Goal: Task Accomplishment & Management: Complete application form

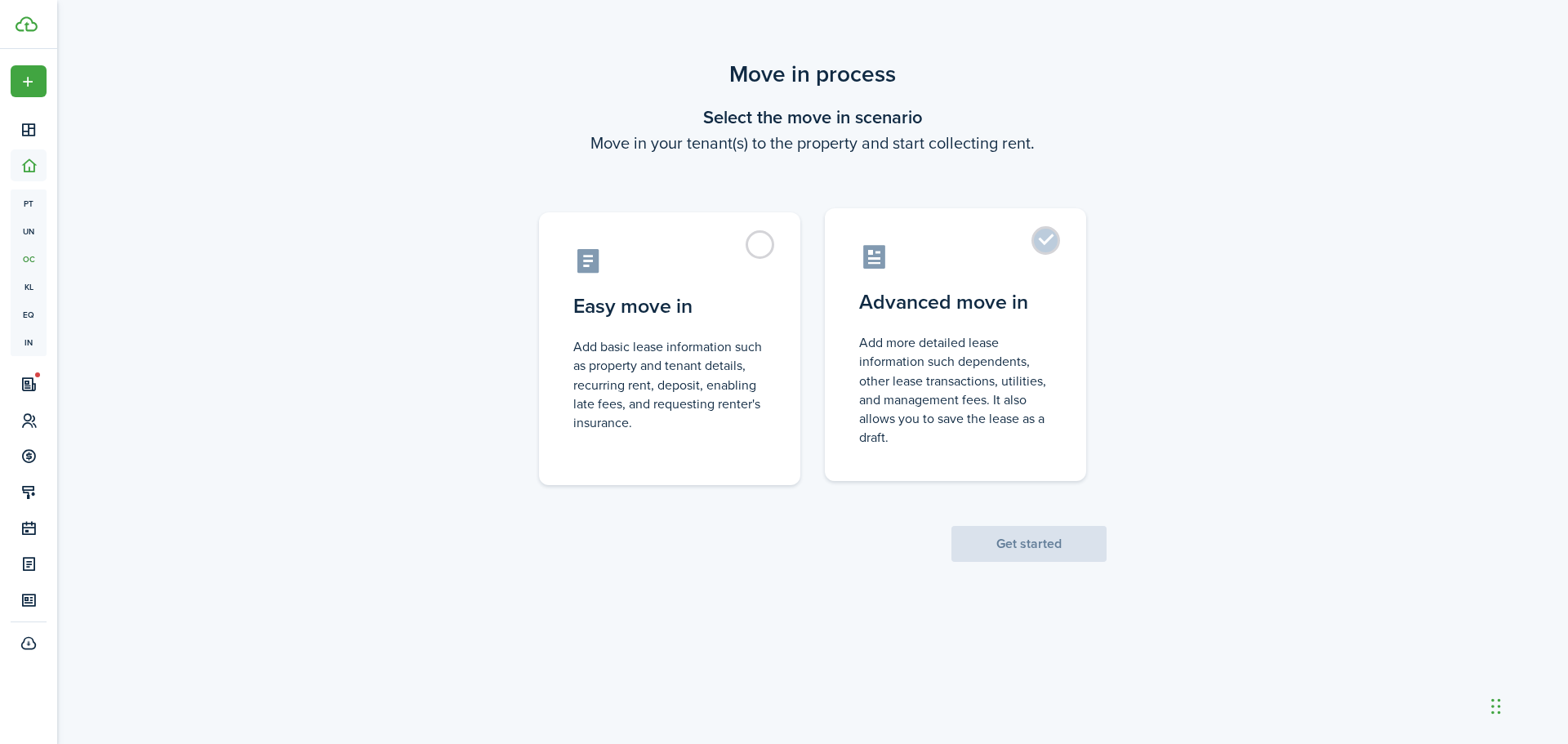
click at [1051, 244] on label "Advanced move in Add more detailed lease information such dependents, other lea…" at bounding box center [955, 345] width 261 height 273
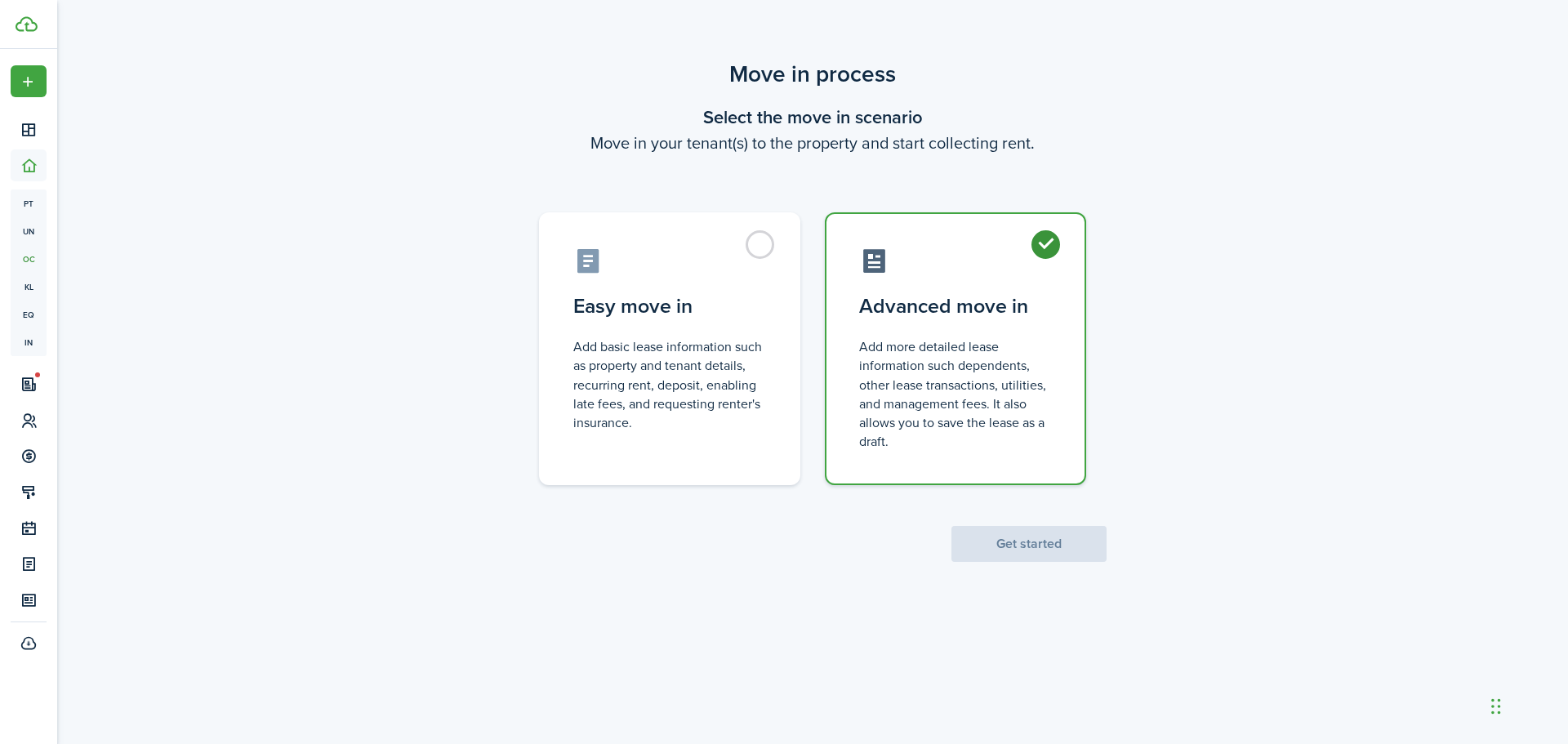
radio input "true"
click at [987, 547] on button "Get started" at bounding box center [1029, 543] width 155 height 36
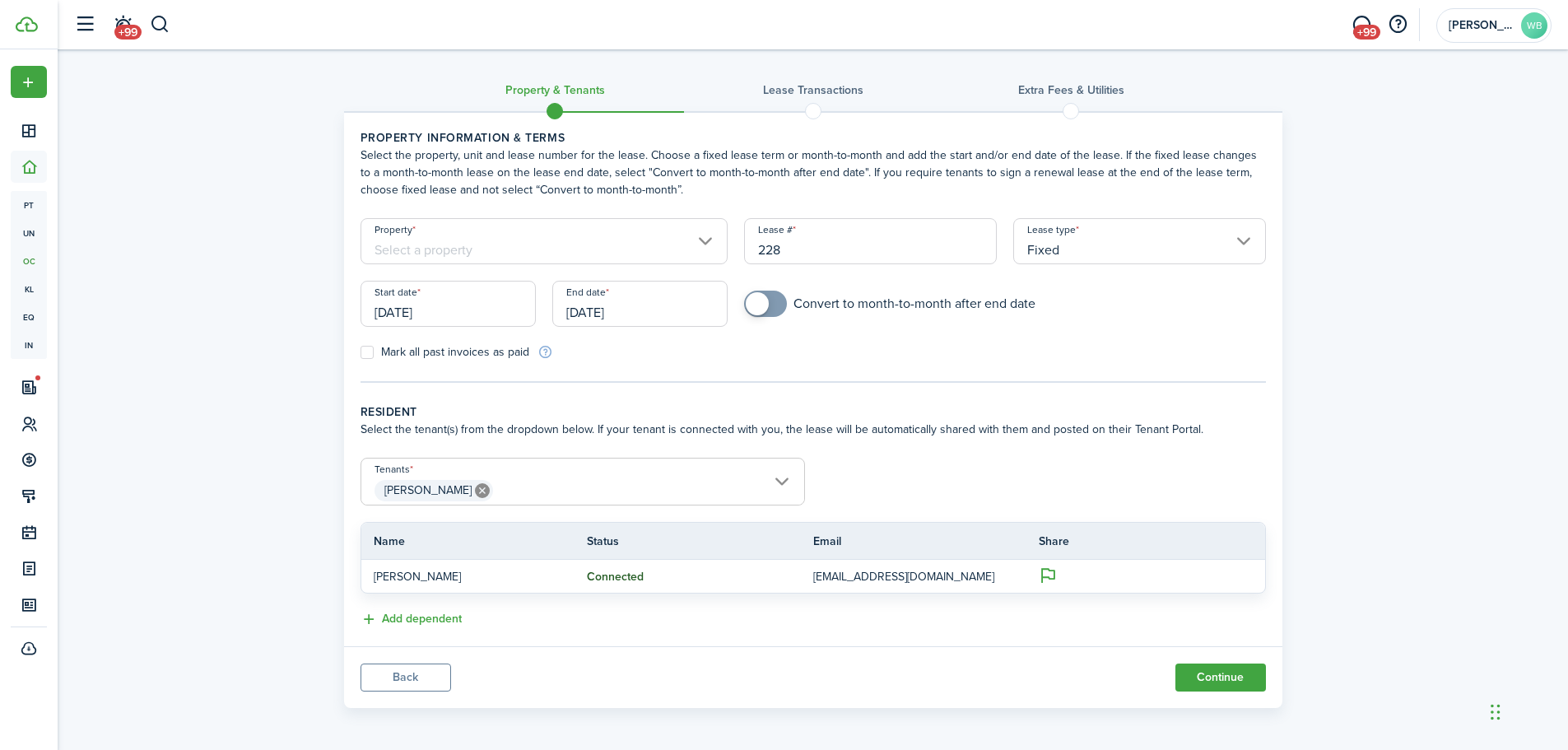
click at [471, 243] on input "Property" at bounding box center [545, 240] width 368 height 46
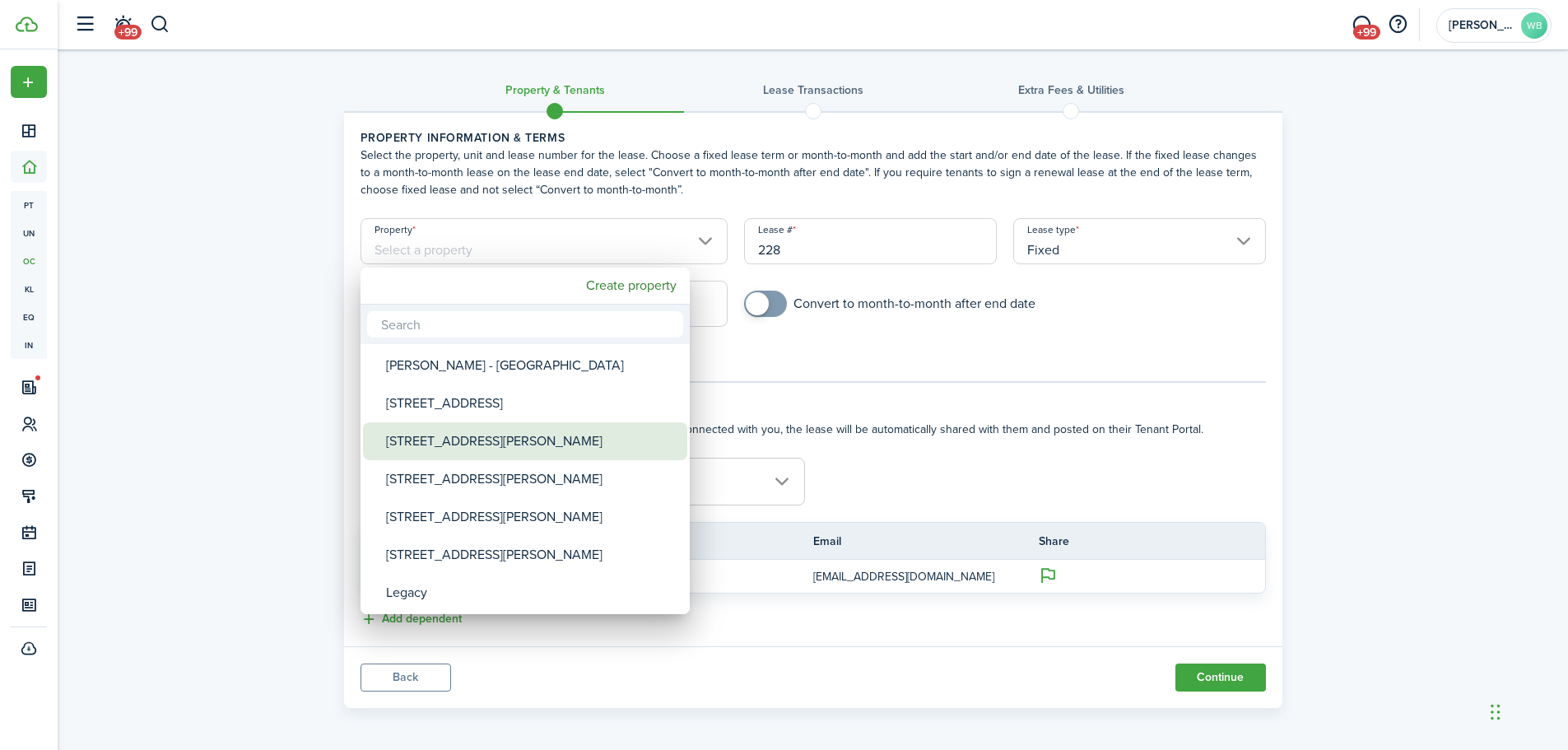
click at [428, 442] on div "[STREET_ADDRESS][PERSON_NAME]" at bounding box center [532, 442] width 291 height 38
type input "[STREET_ADDRESS][PERSON_NAME]"
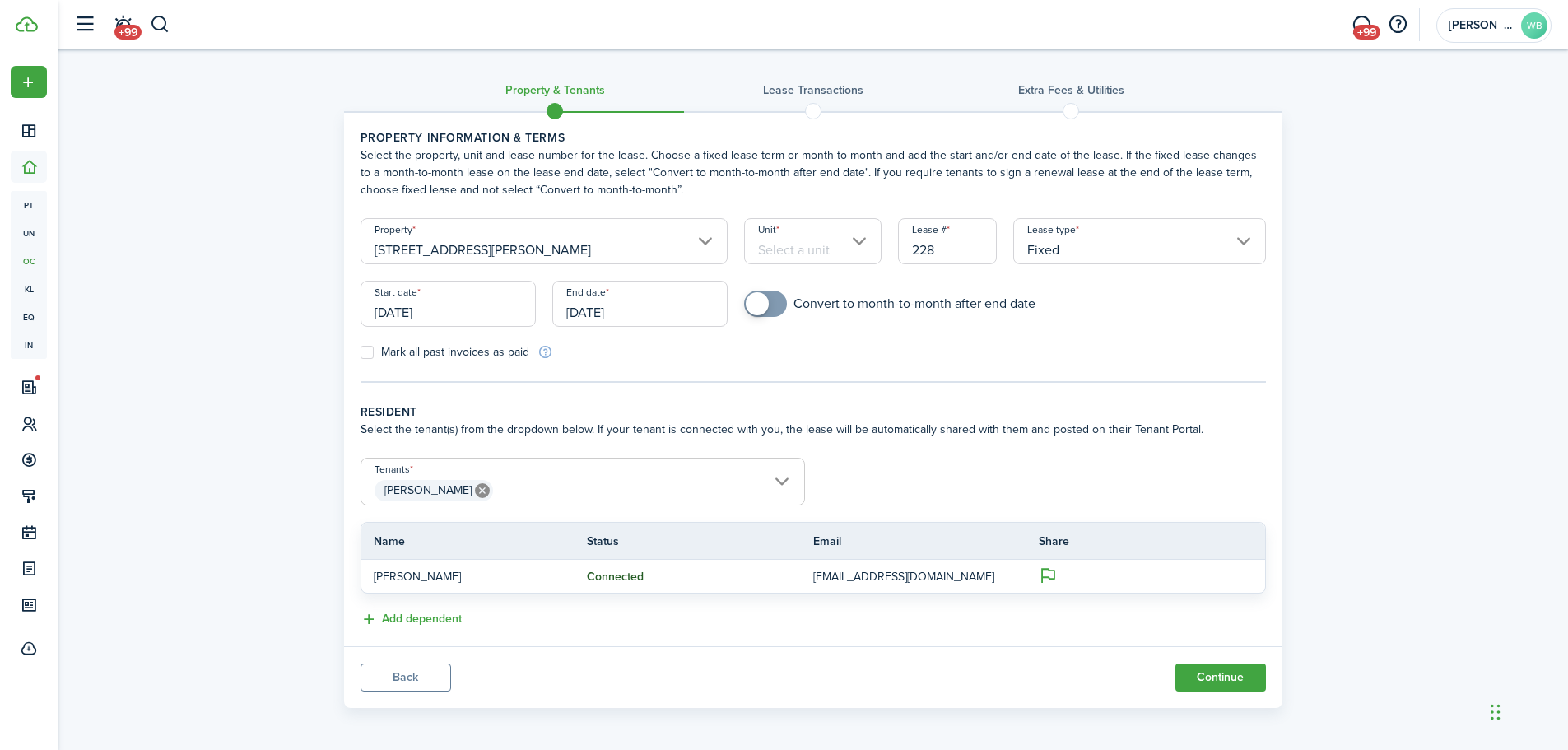
click at [820, 255] on input "Unit" at bounding box center [813, 240] width 137 height 46
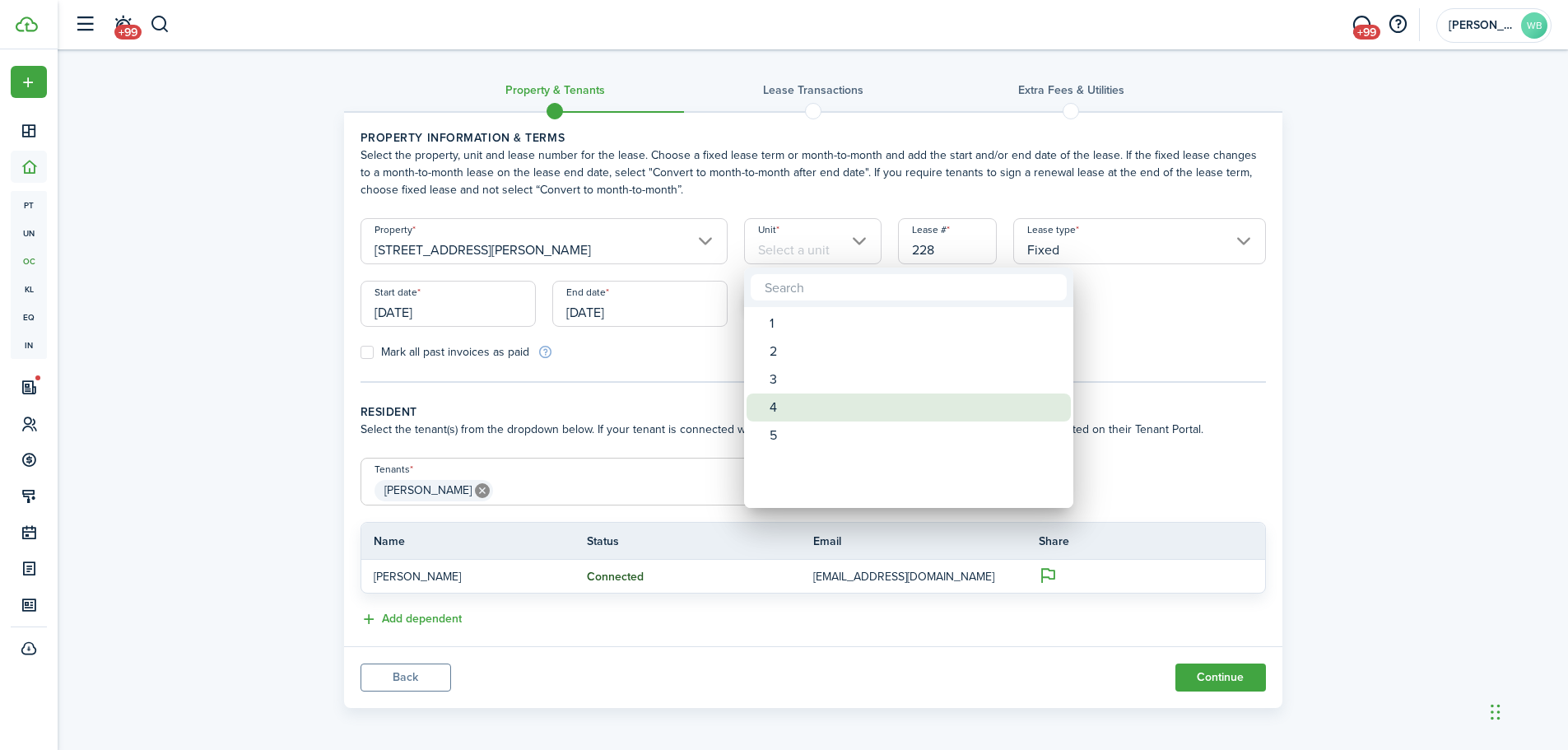
click at [770, 410] on div "4" at bounding box center [915, 407] width 291 height 28
type input "4"
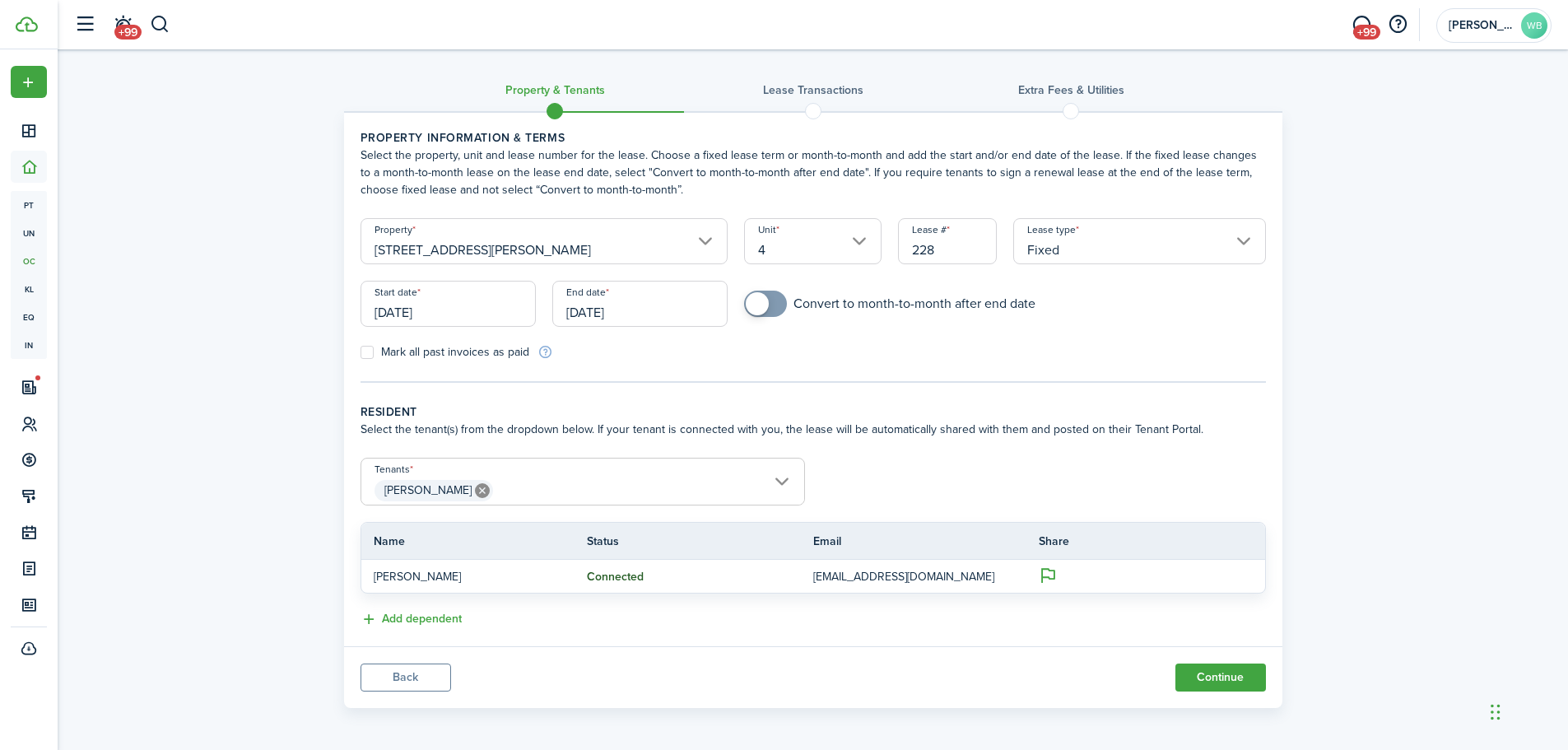
click at [464, 308] on input "[DATE]" at bounding box center [448, 303] width 175 height 46
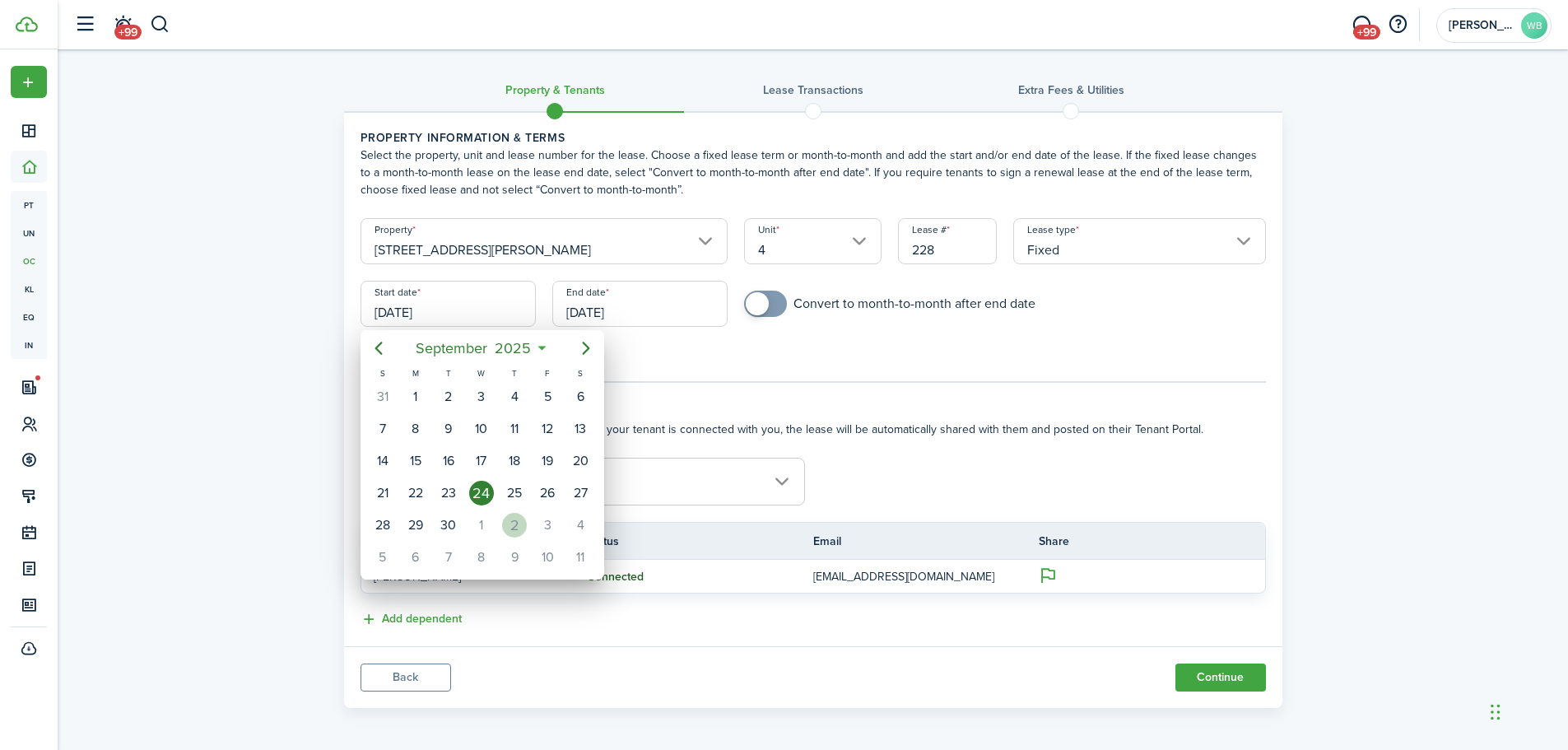
click at [521, 520] on div "2" at bounding box center [514, 524] width 25 height 25
type input "[DATE]"
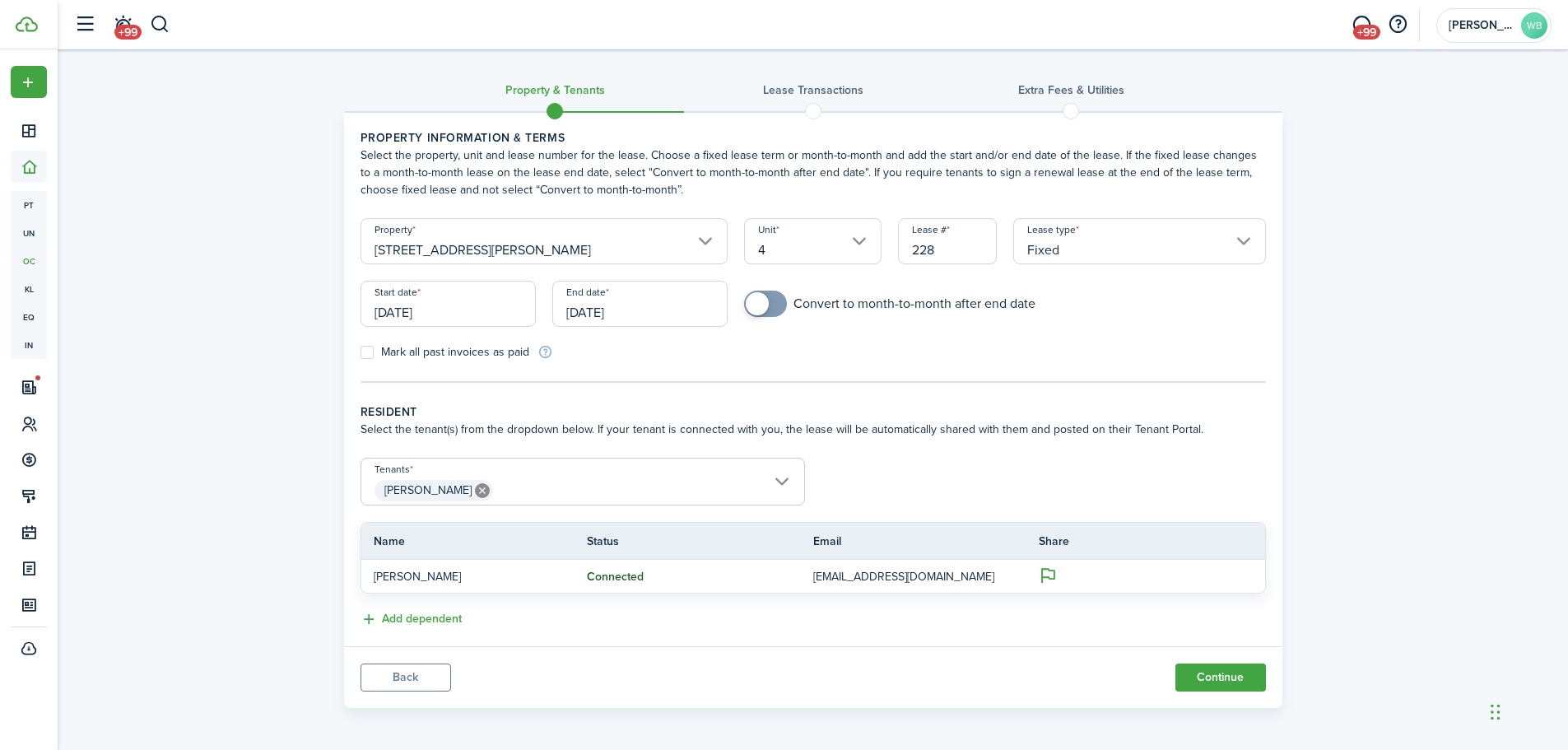
click at [629, 310] on input "[DATE]" at bounding box center [640, 303] width 175 height 46
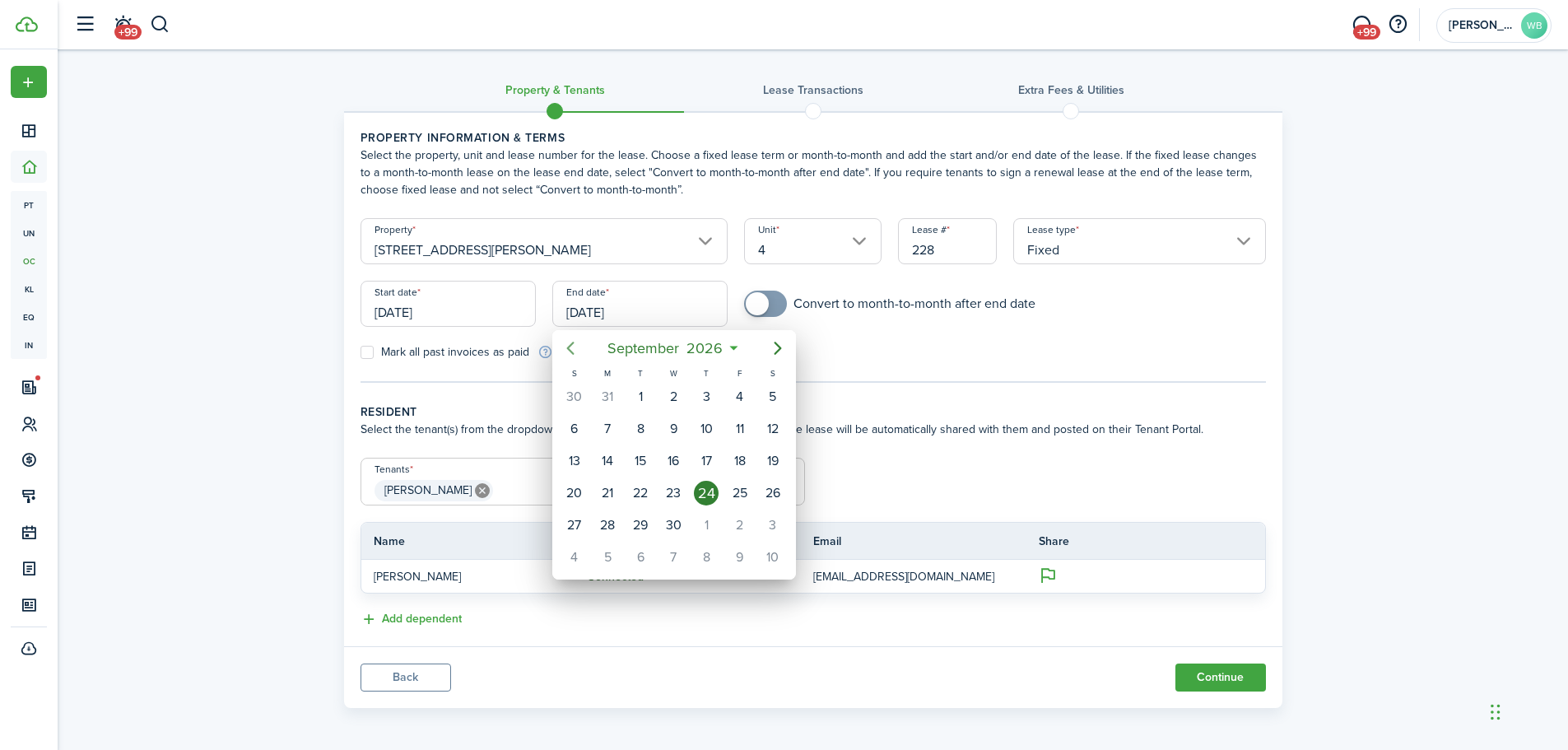
click at [571, 346] on icon "Previous page" at bounding box center [570, 347] width 20 height 20
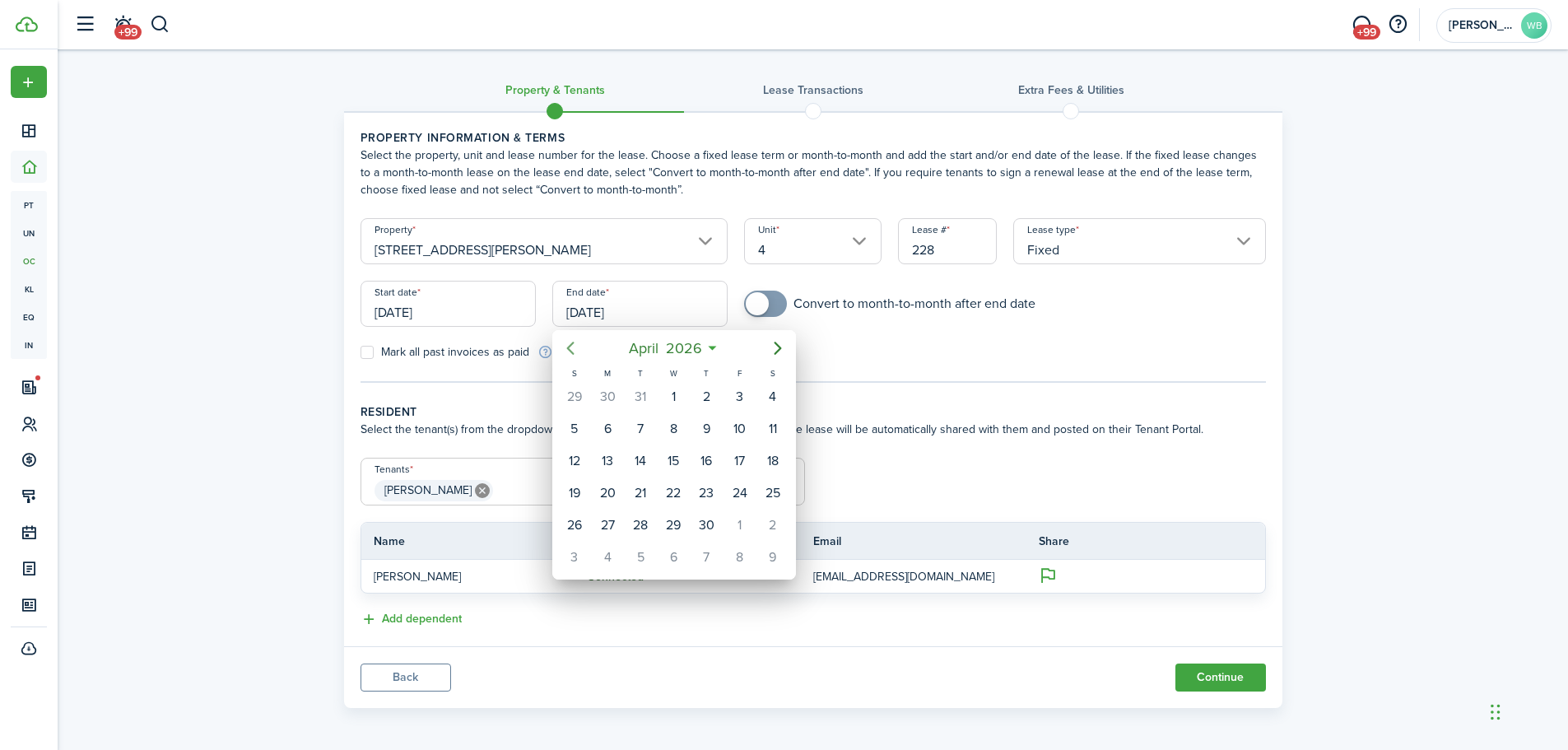
click at [571, 346] on icon "Previous page" at bounding box center [570, 347] width 20 height 20
click at [740, 403] on div "2" at bounding box center [740, 397] width 25 height 25
type input "[DATE]"
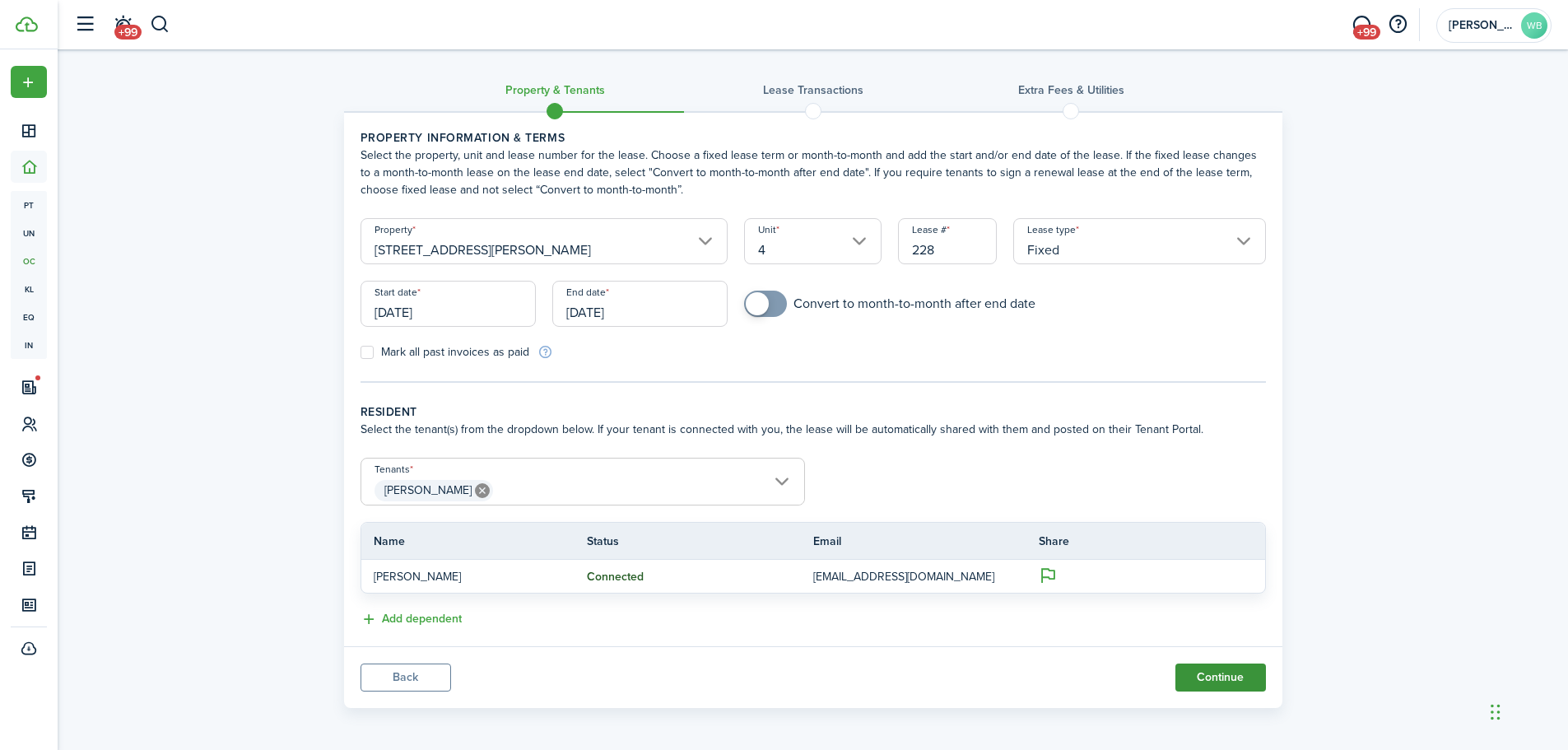
click at [1205, 671] on button "Continue" at bounding box center [1221, 677] width 91 height 28
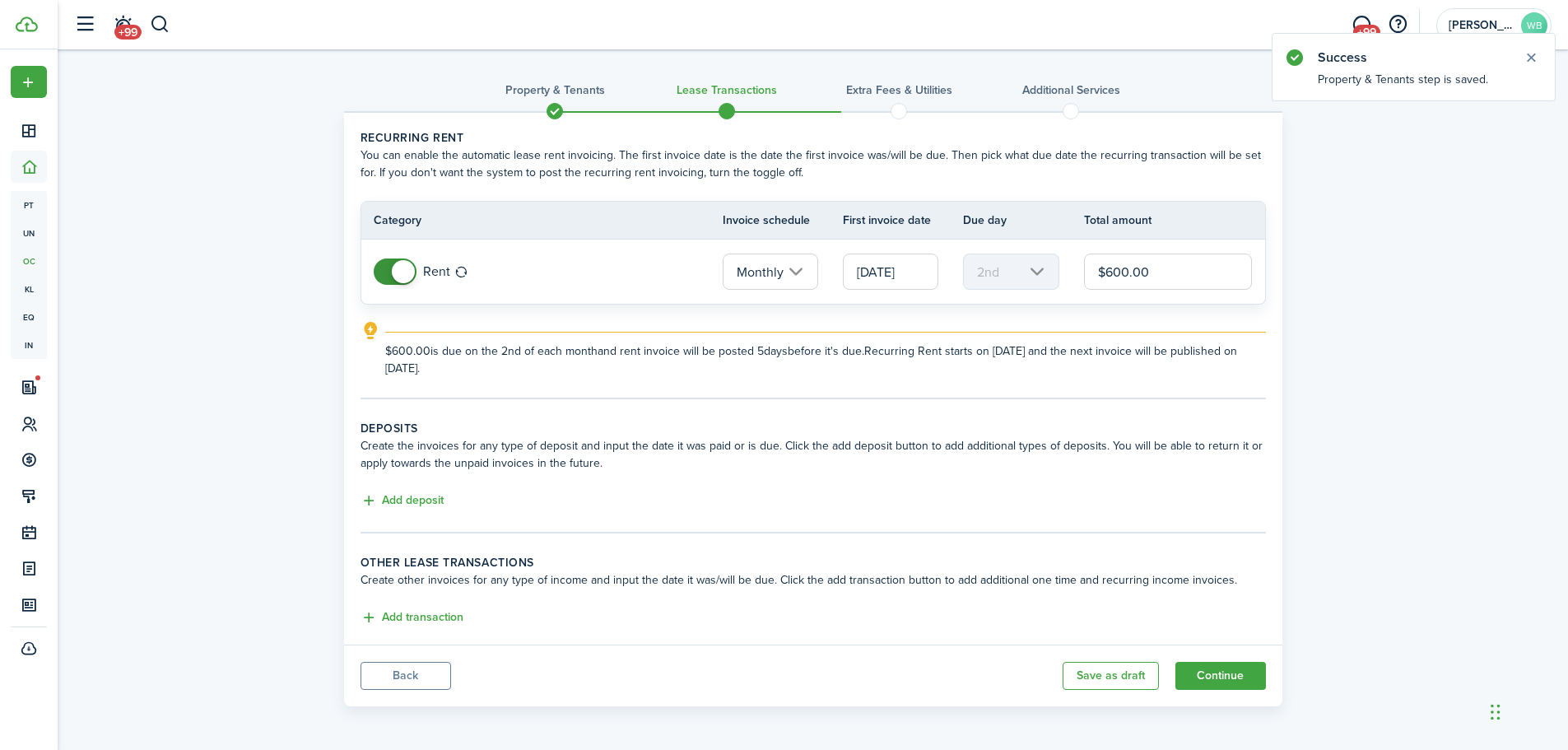
drag, startPoint x: 1129, startPoint y: 272, endPoint x: 1113, endPoint y: 273, distance: 16.0
click at [1113, 273] on input "$600.00" at bounding box center [1168, 271] width 169 height 36
type input "$625.00"
click at [427, 503] on button "Add deposit" at bounding box center [402, 501] width 83 height 19
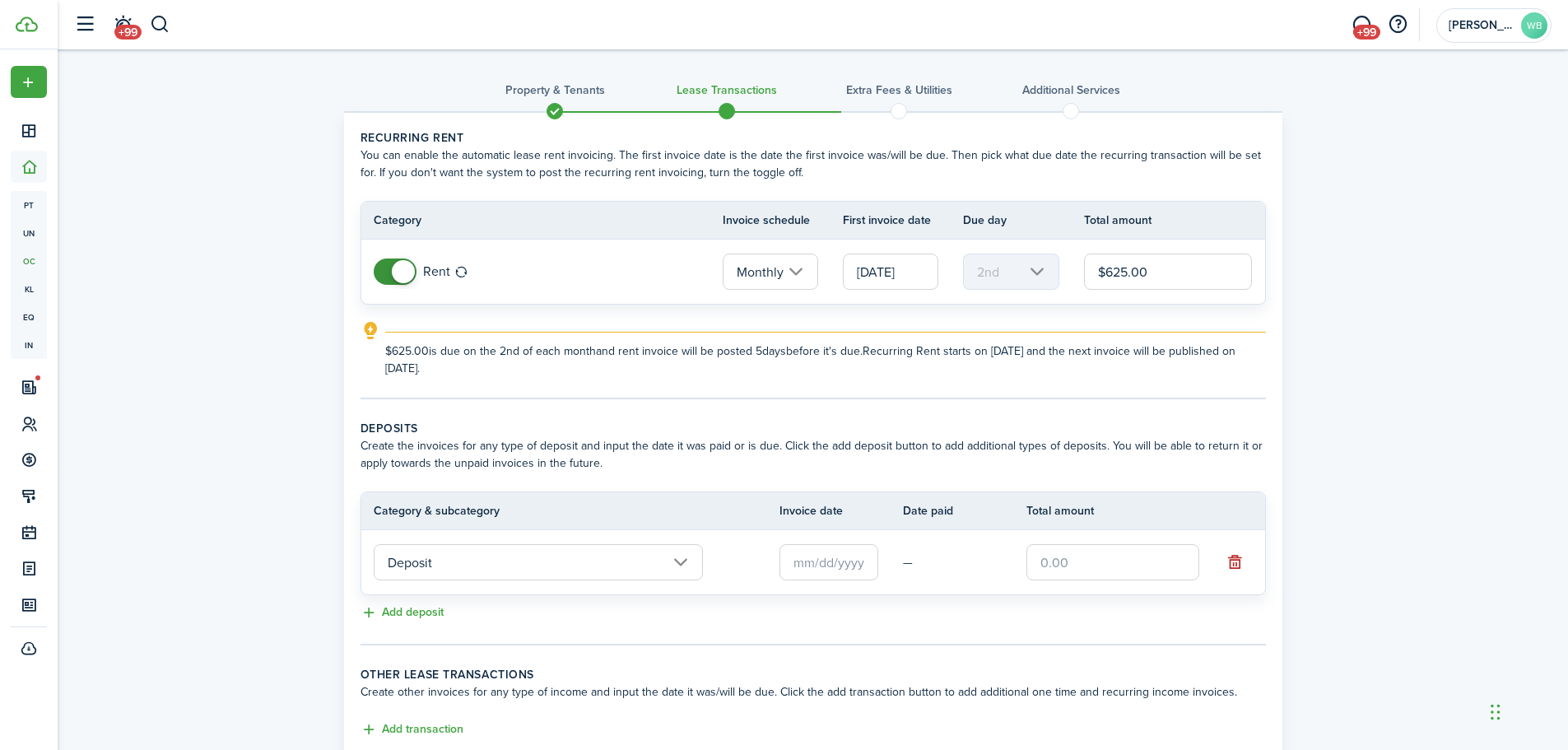
click at [835, 558] on input "text" at bounding box center [829, 562] width 99 height 36
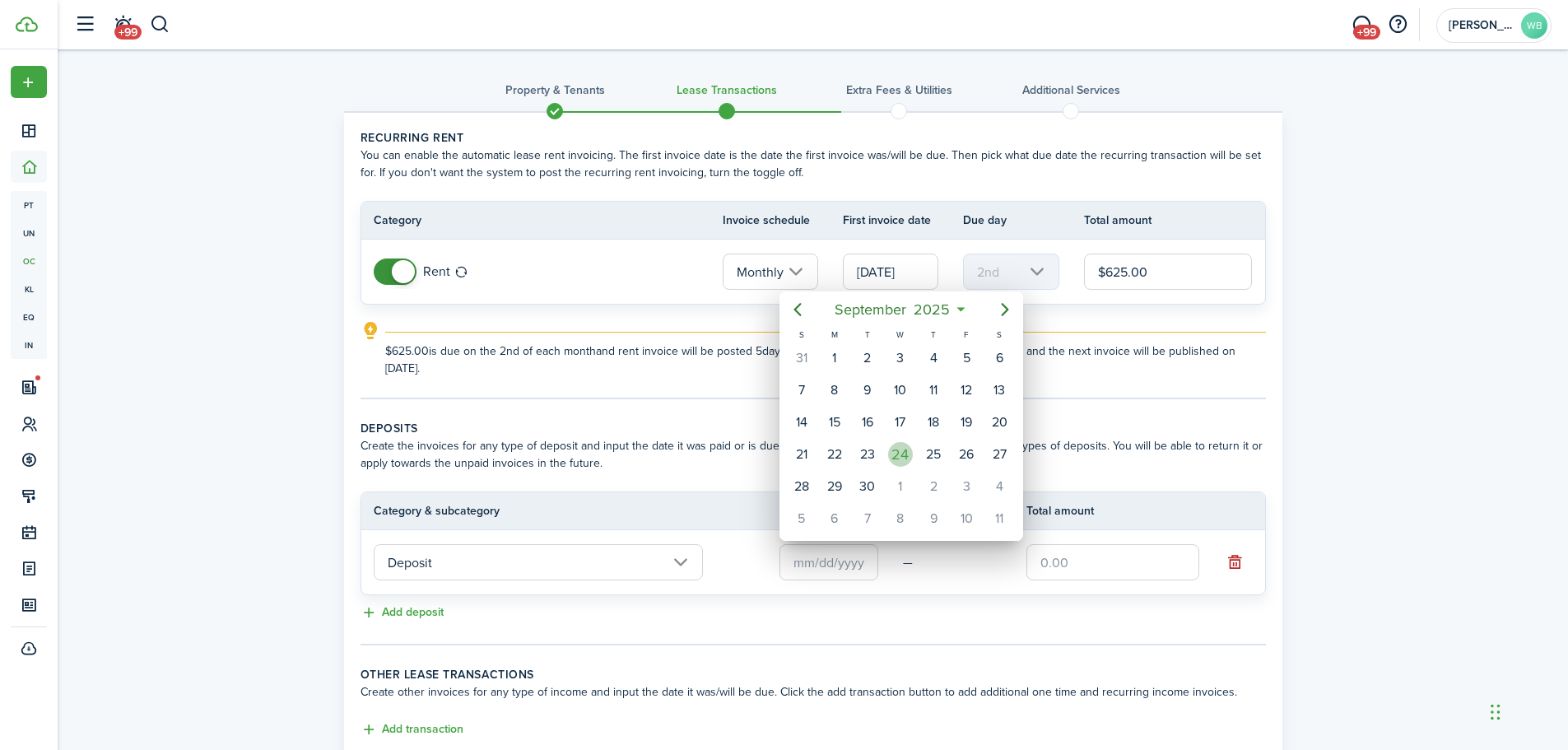
click at [902, 453] on div "24" at bounding box center [901, 454] width 25 height 25
type input "[DATE]"
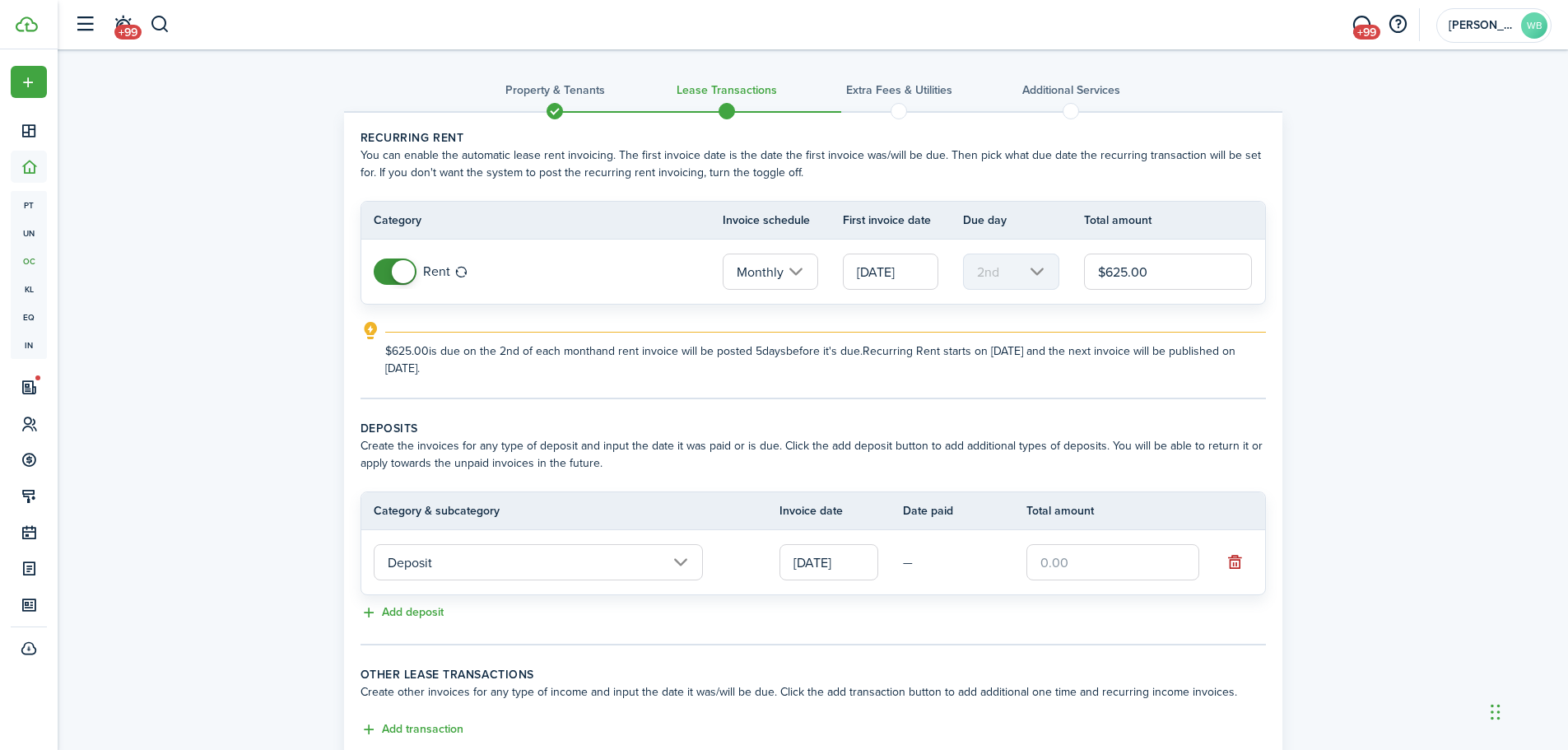
click at [1047, 551] on input "text" at bounding box center [1113, 562] width 173 height 36
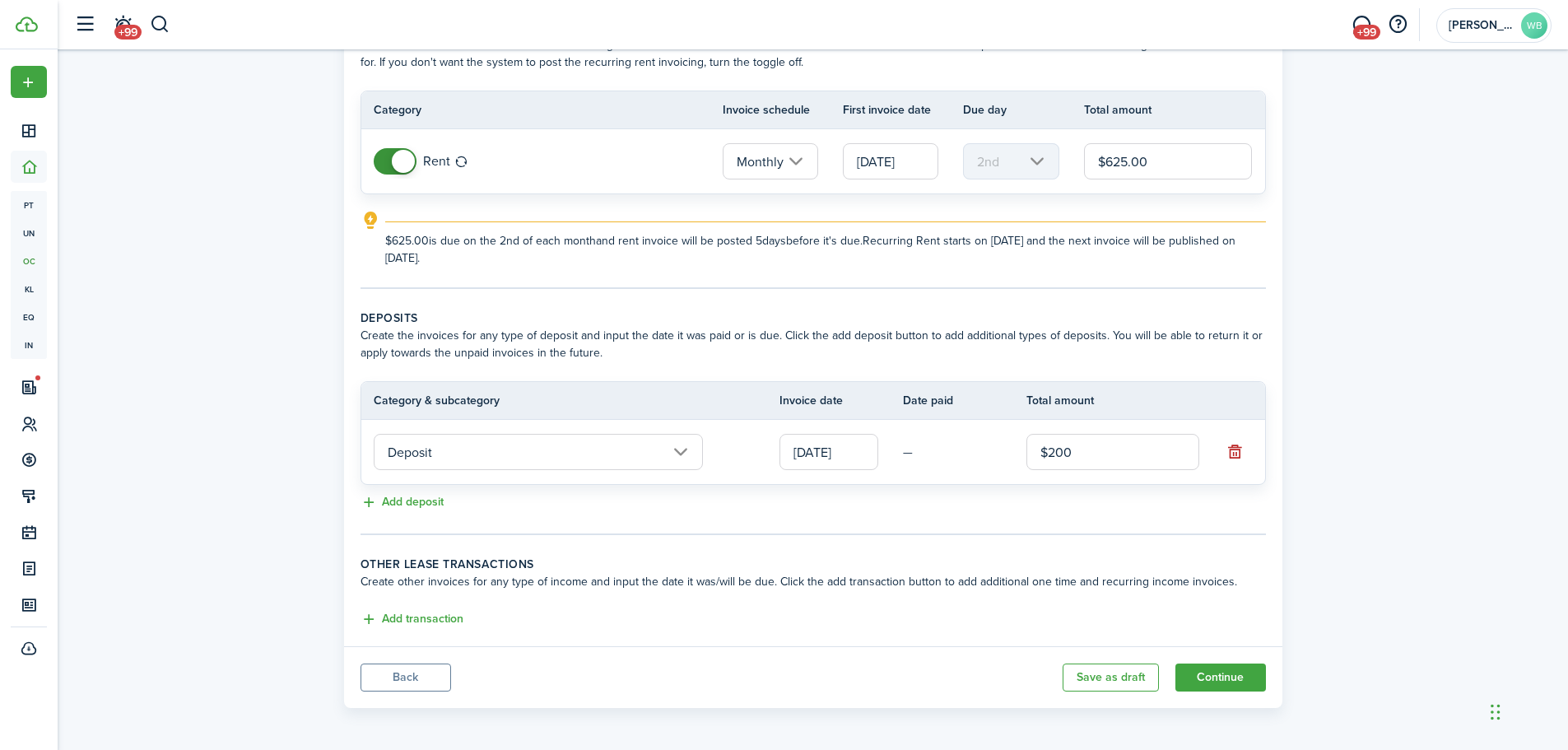
scroll to position [113, 0]
type input "$200.00"
click at [437, 616] on button "Add transaction" at bounding box center [411, 616] width 103 height 19
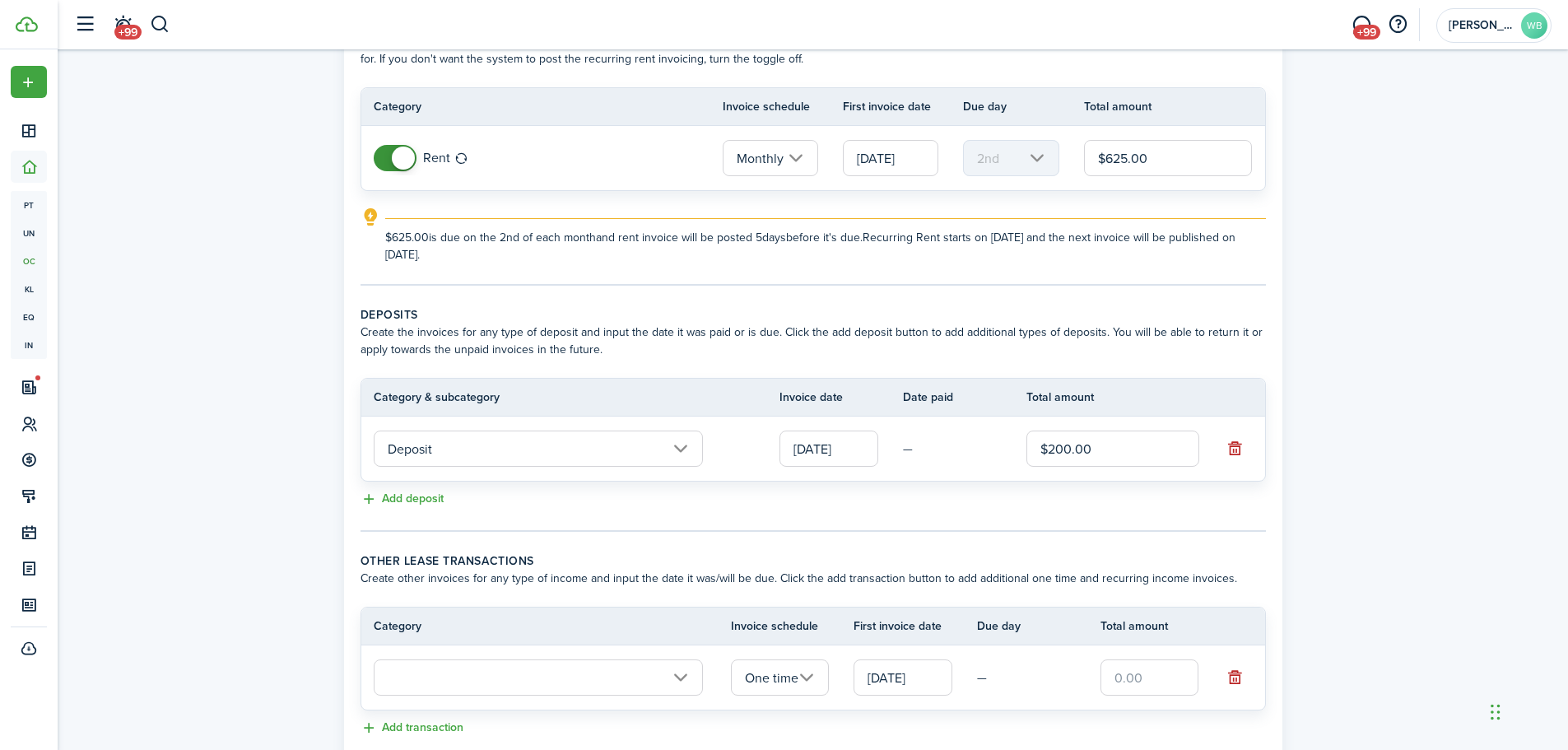
click at [441, 683] on input "text" at bounding box center [538, 677] width 329 height 36
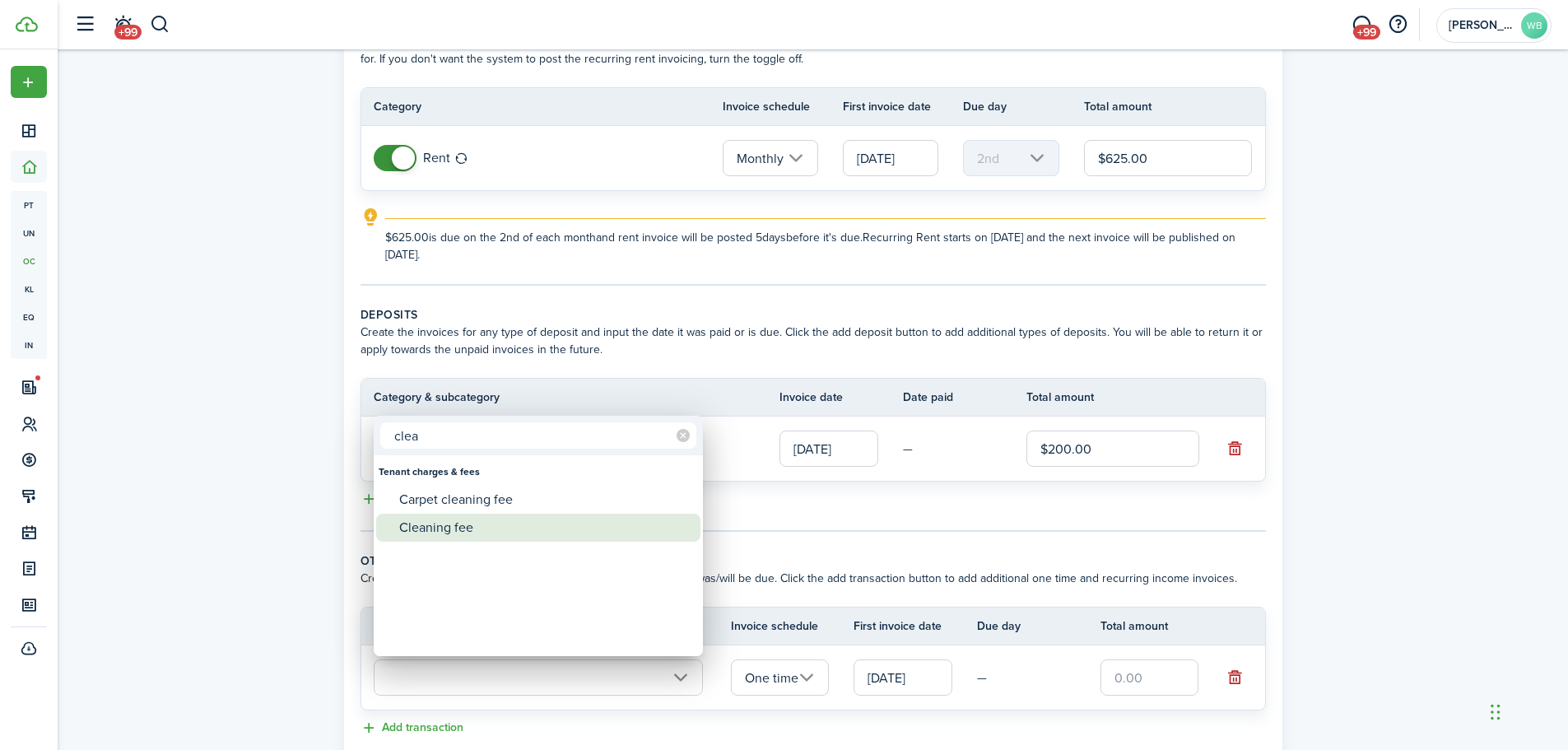
type input "clea"
click at [441, 528] on div "Cleaning fee" at bounding box center [545, 527] width 291 height 28
type input "Tenant charges & fees / Cleaning fee"
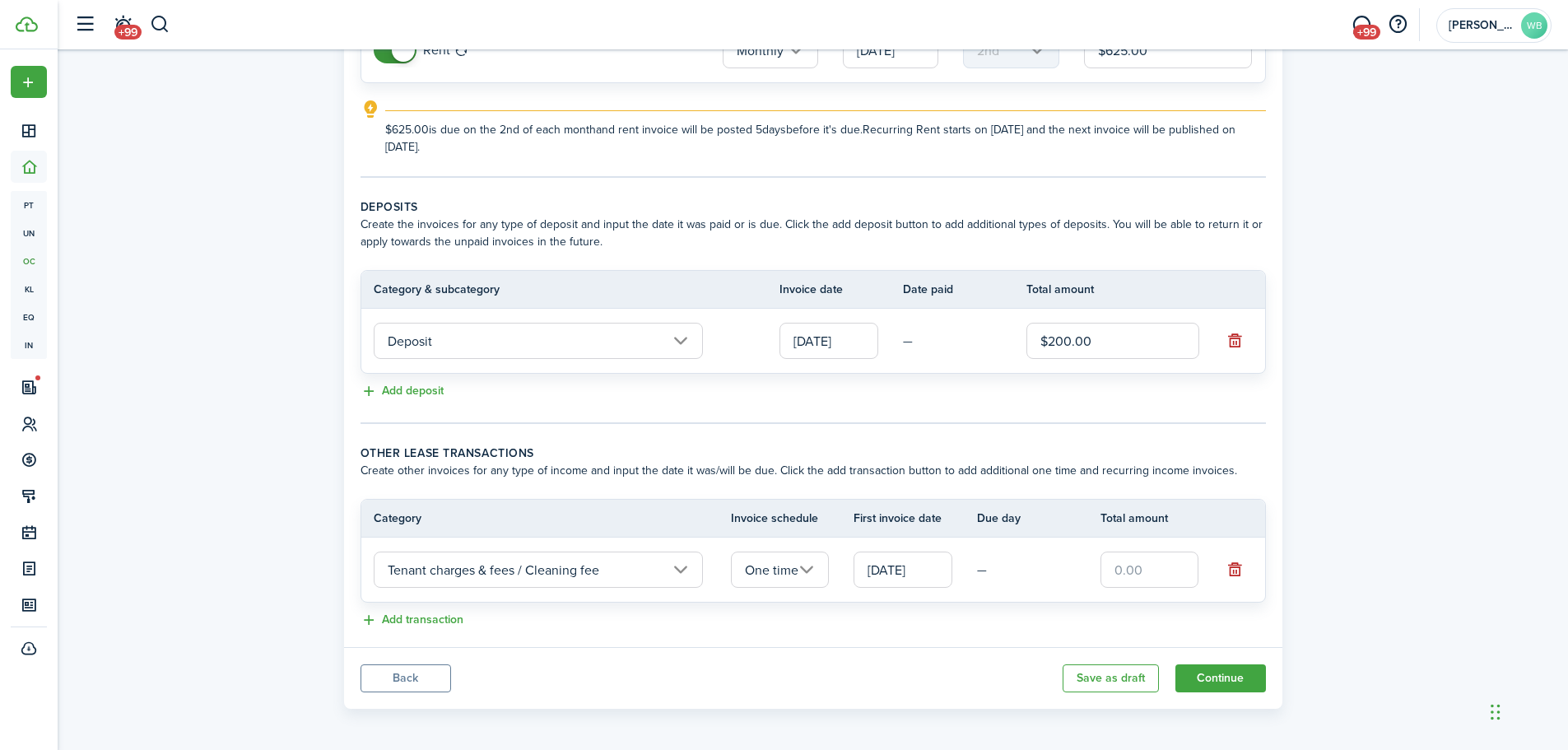
scroll to position [226, 0]
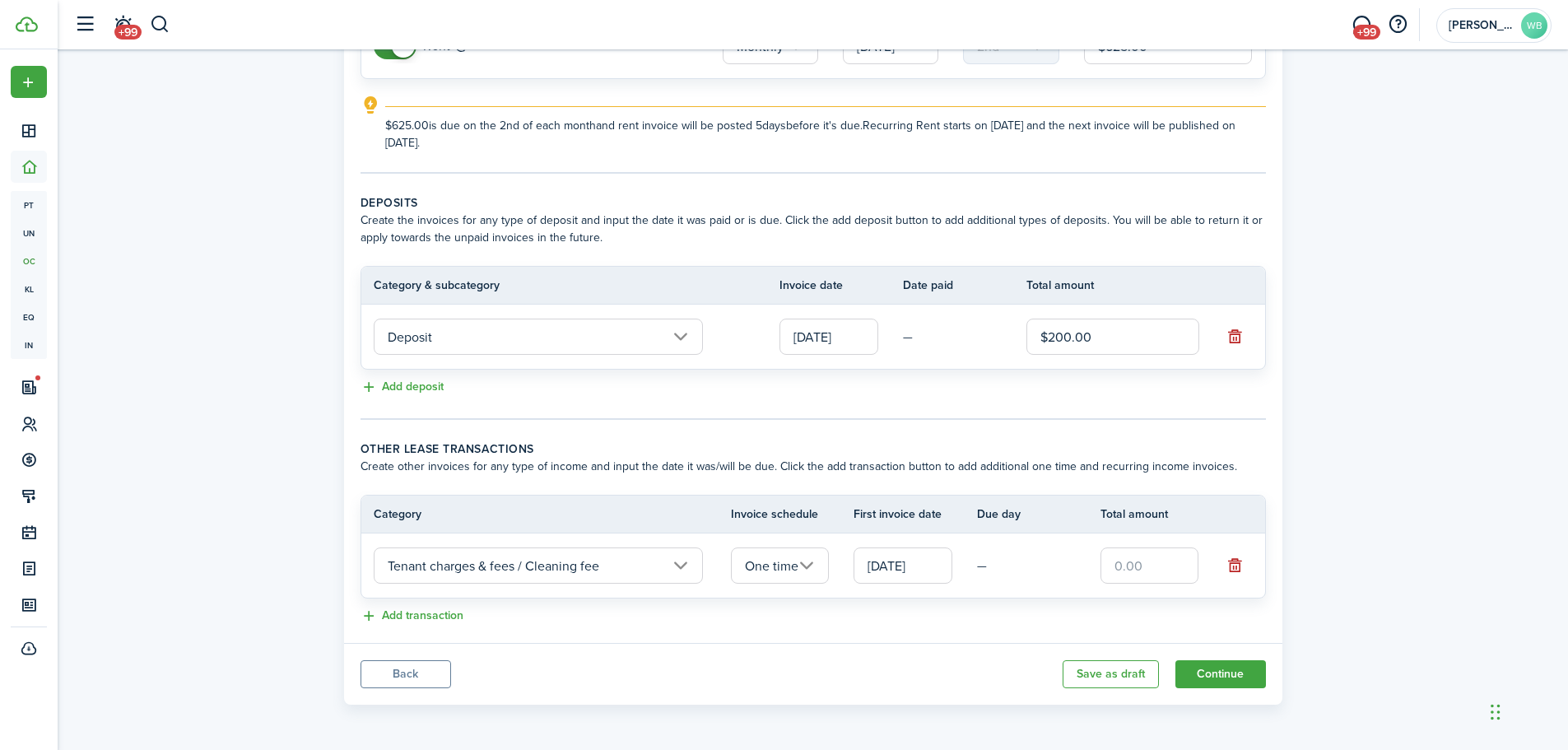
click at [1141, 562] on input "text" at bounding box center [1150, 565] width 99 height 36
type input "$60.00"
click at [1041, 619] on div "Add transaction" at bounding box center [813, 616] width 906 height 20
click at [1206, 669] on button "Continue" at bounding box center [1221, 674] width 91 height 28
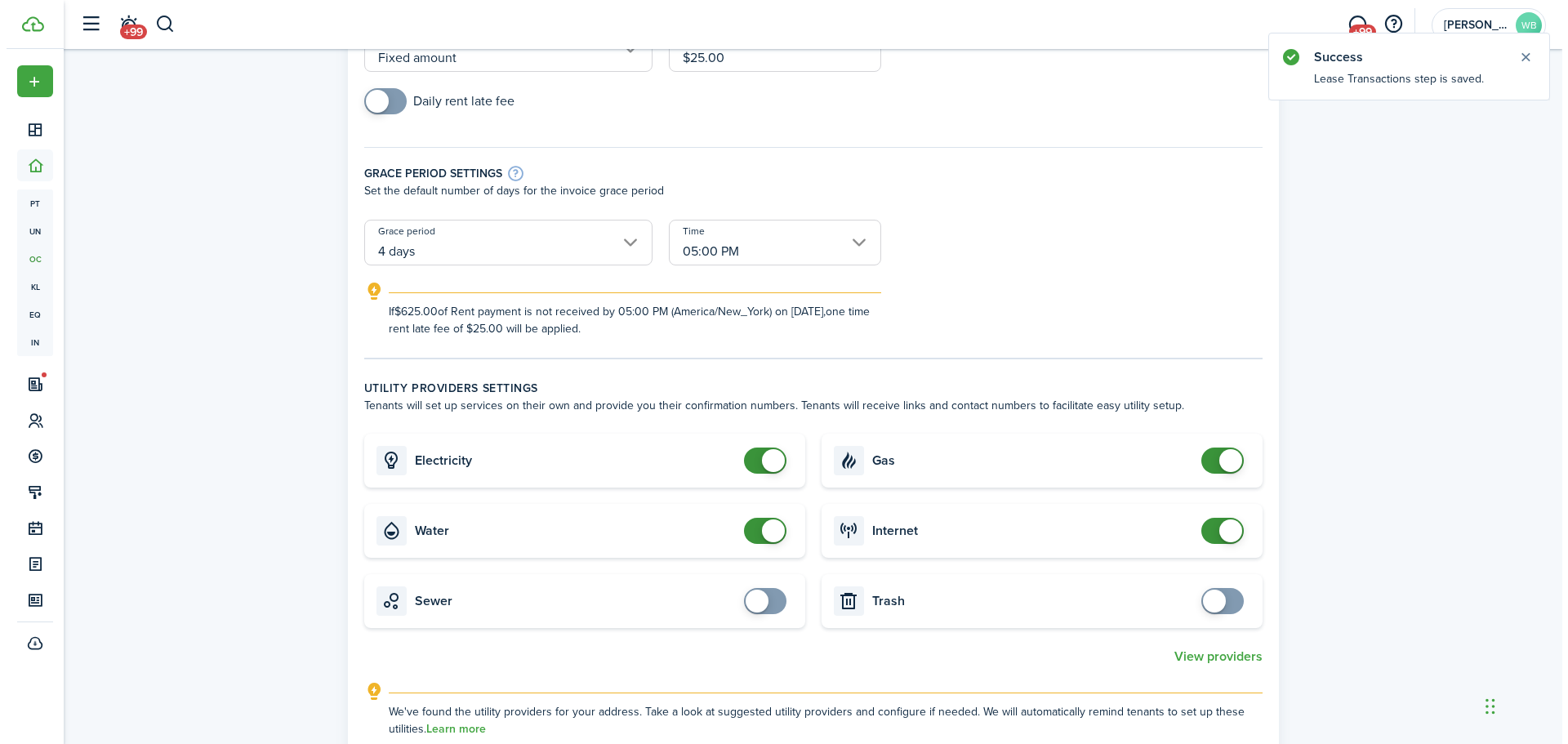
scroll to position [245, 0]
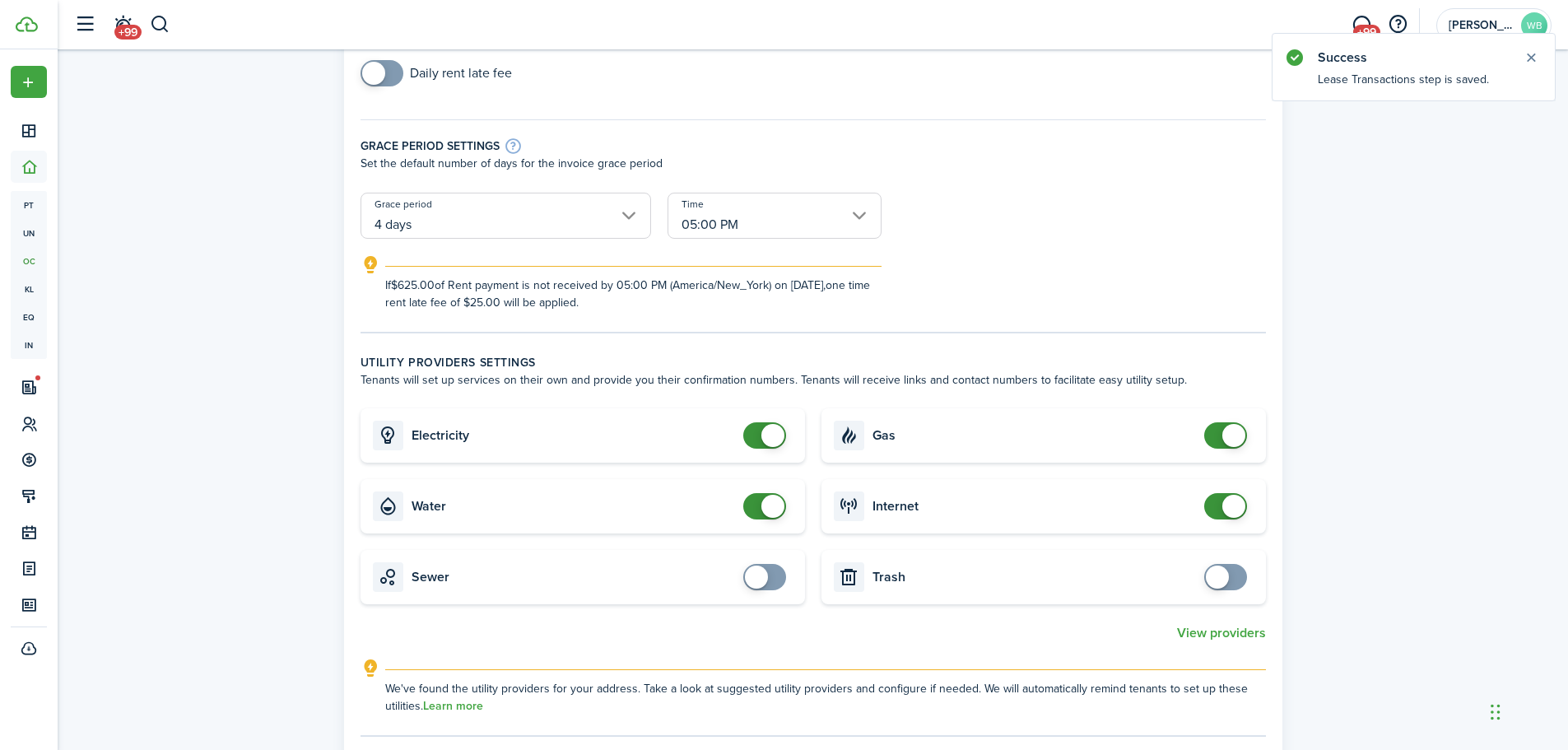
checkbox input "false"
click at [762, 429] on span at bounding box center [764, 435] width 16 height 26
checkbox input "false"
click at [756, 511] on span at bounding box center [764, 505] width 16 height 26
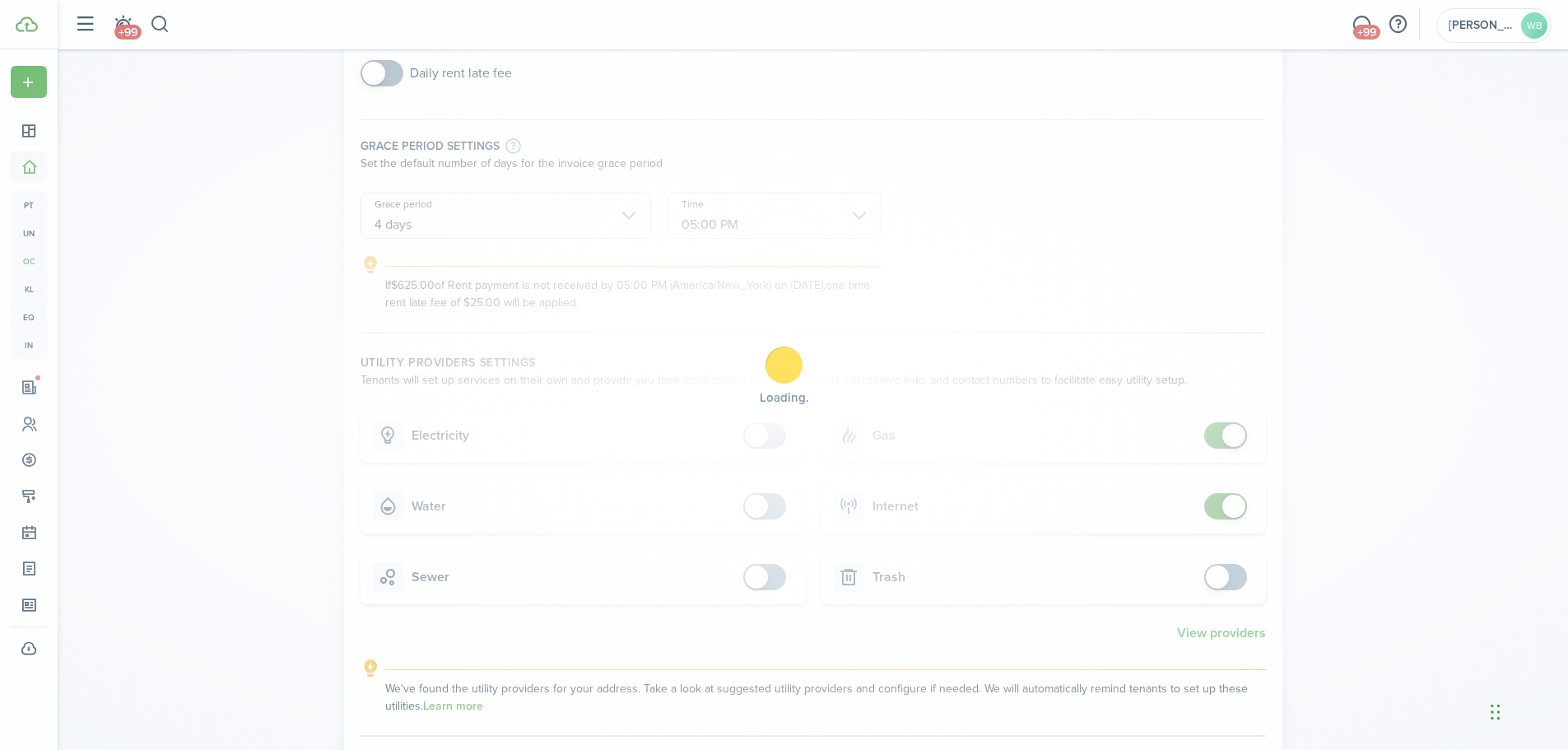
click at [1220, 439] on div "Loading" at bounding box center [784, 375] width 1568 height 750
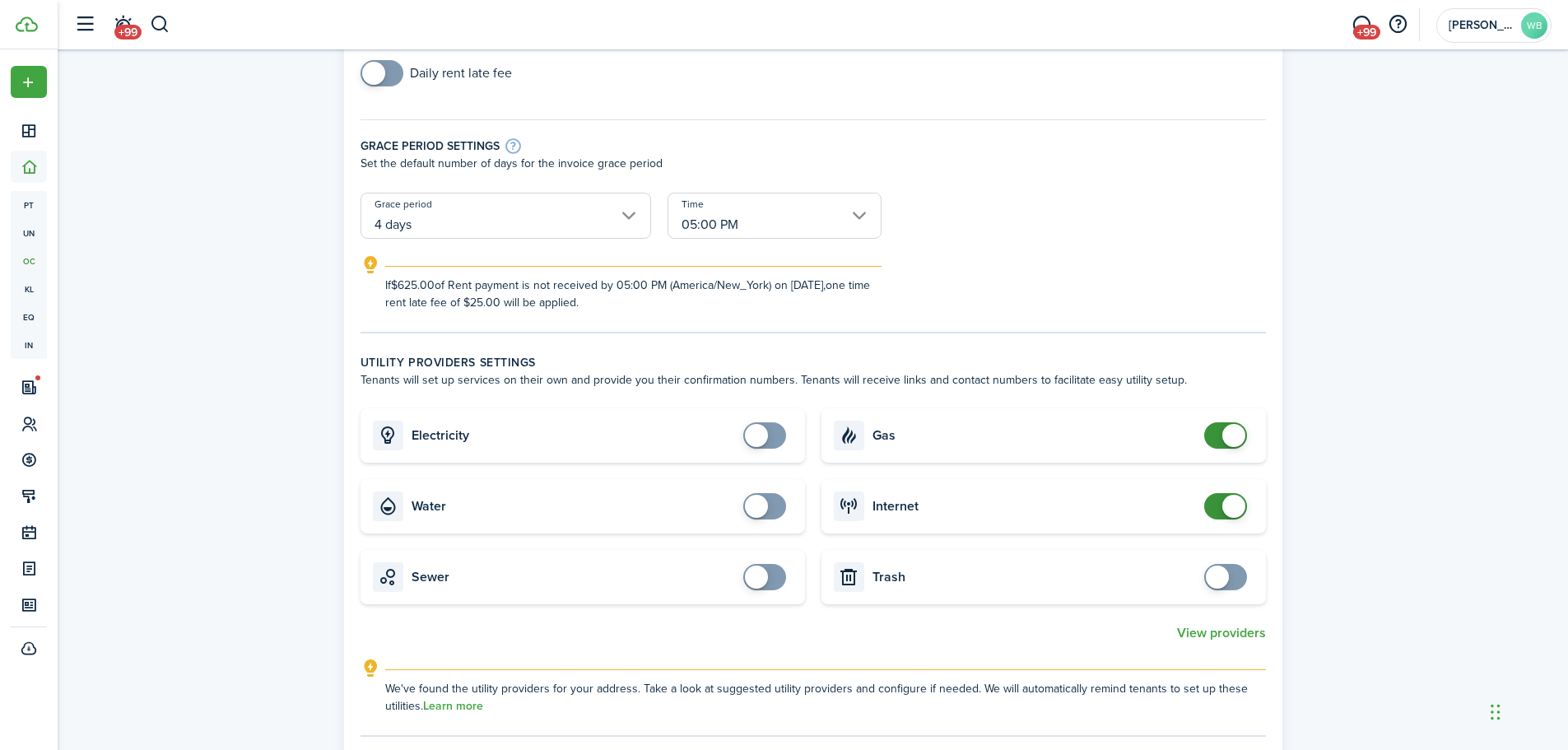
checkbox input "false"
click at [1218, 437] on span at bounding box center [1226, 435] width 16 height 26
checkbox input "false"
click at [1218, 507] on span at bounding box center [1226, 505] width 16 height 26
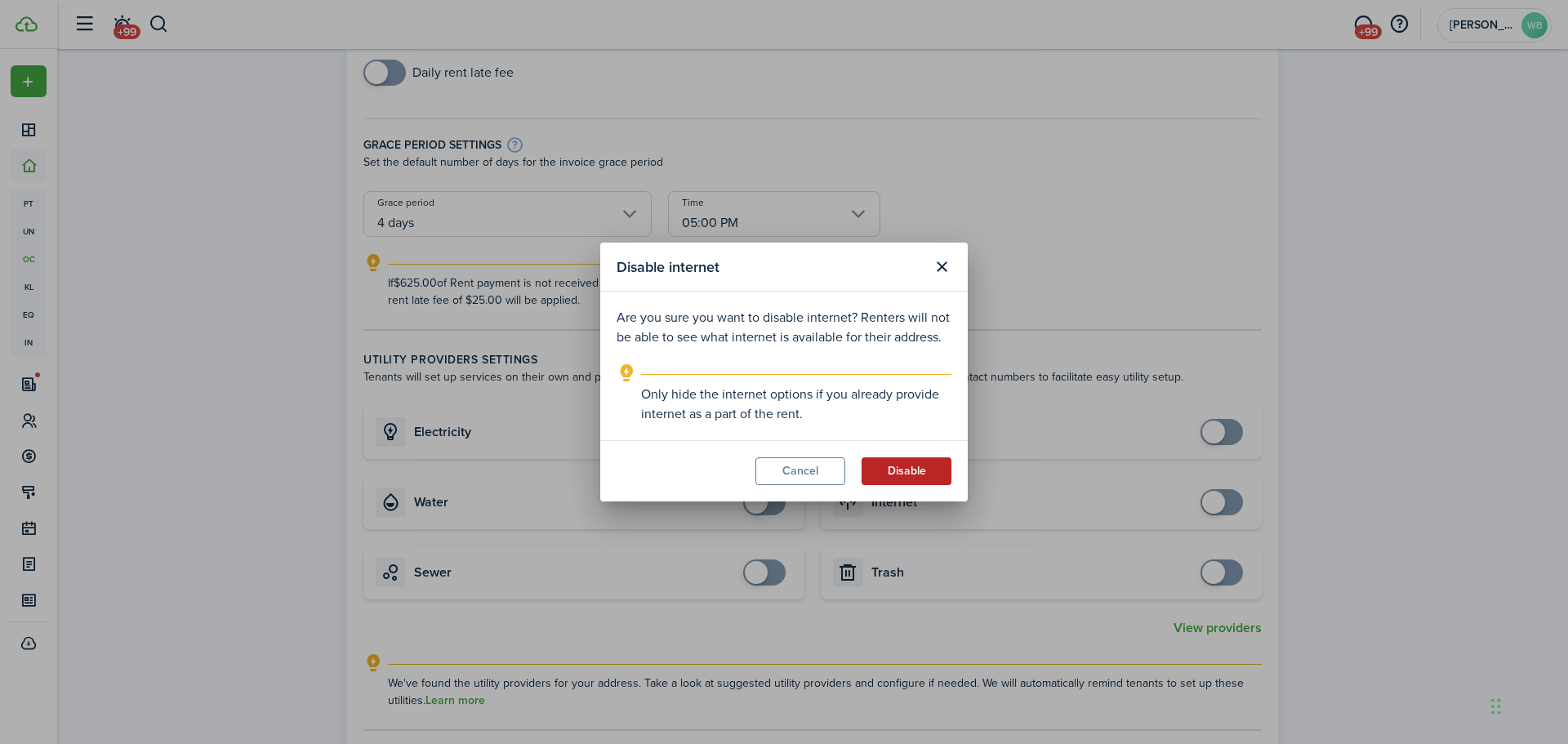
click at [915, 463] on button "Disable" at bounding box center [906, 471] width 90 height 27
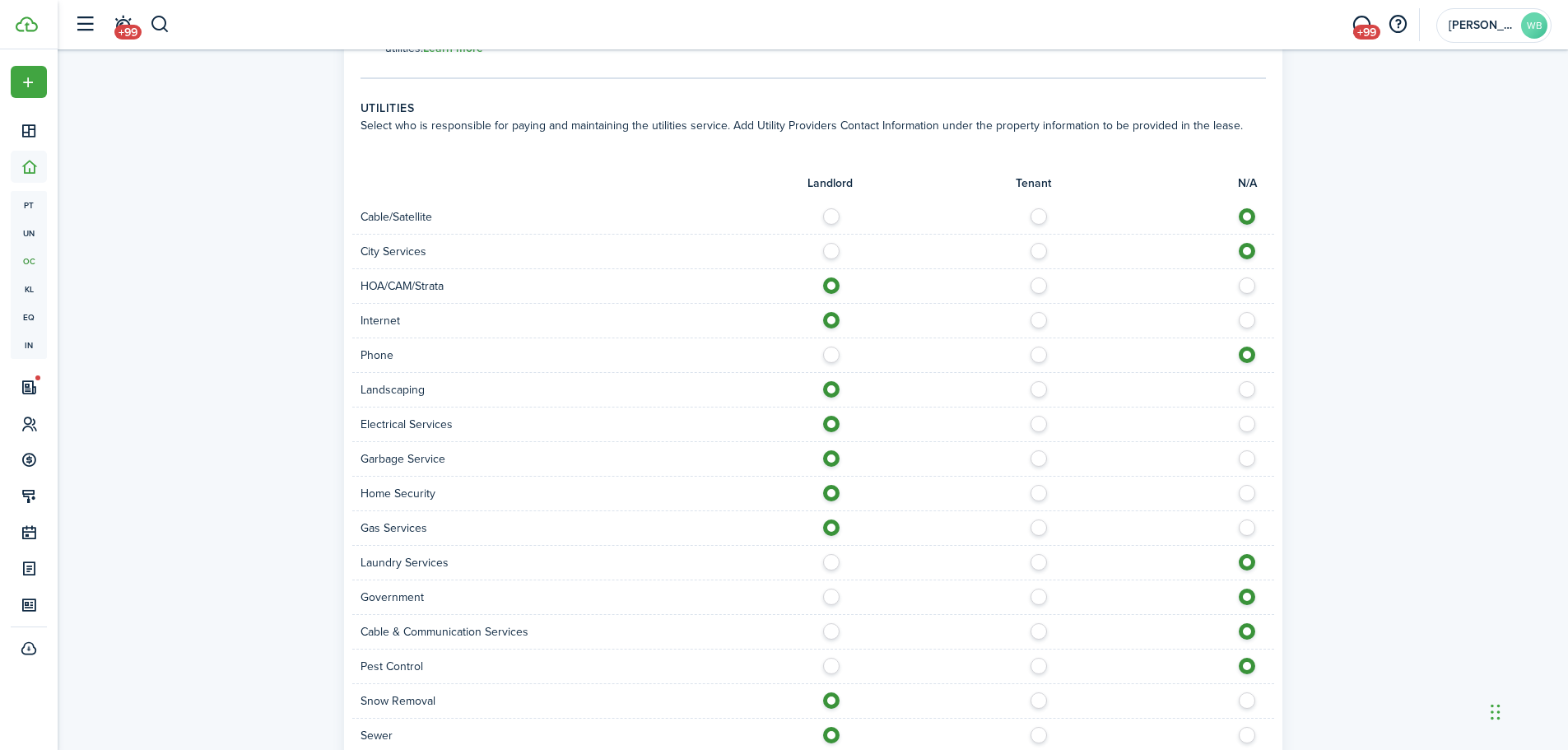
scroll to position [906, 0]
click at [832, 248] on label at bounding box center [836, 246] width 29 height 9
radio input "true"
click at [1248, 492] on label at bounding box center [1251, 488] width 29 height 9
radio input "false"
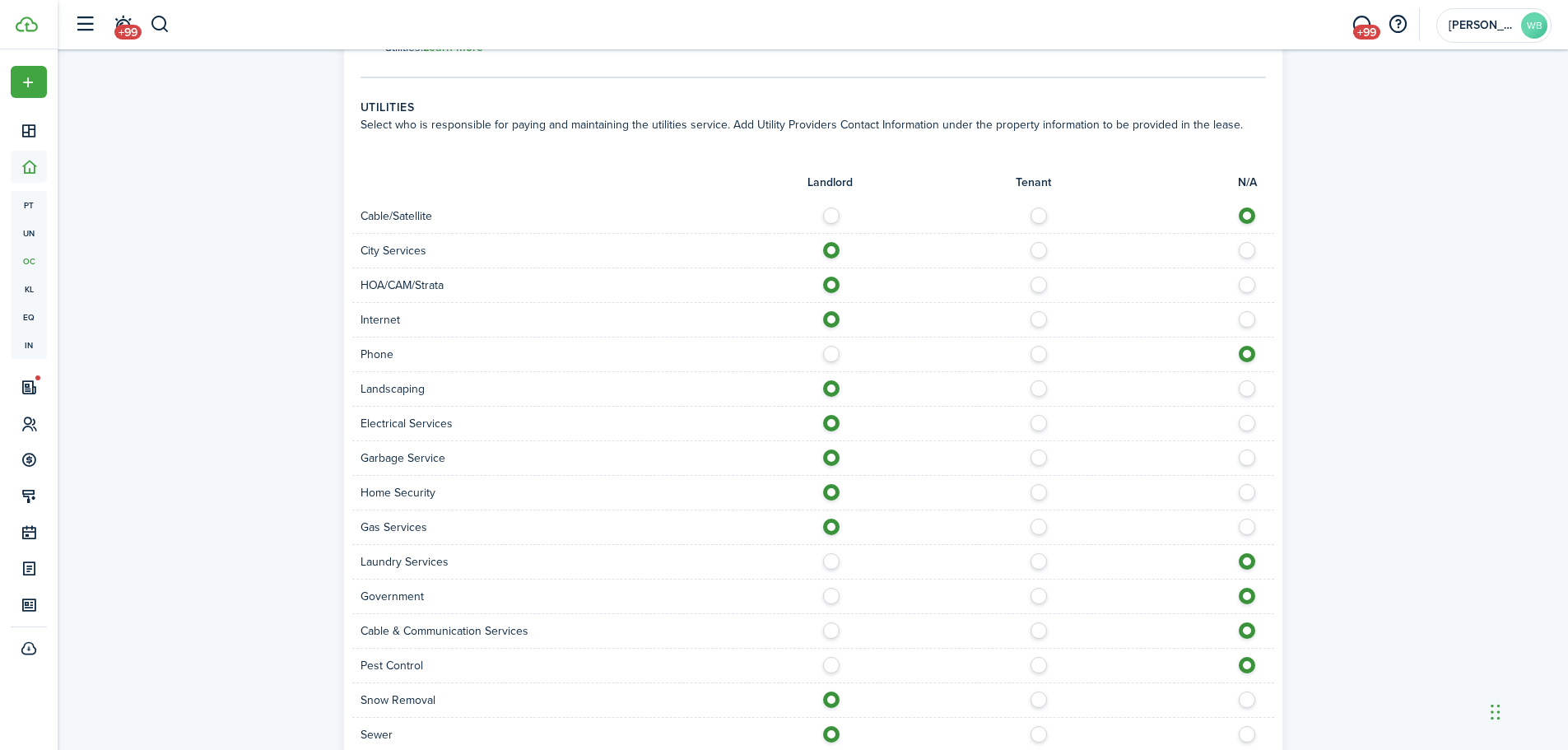
radio input "true"
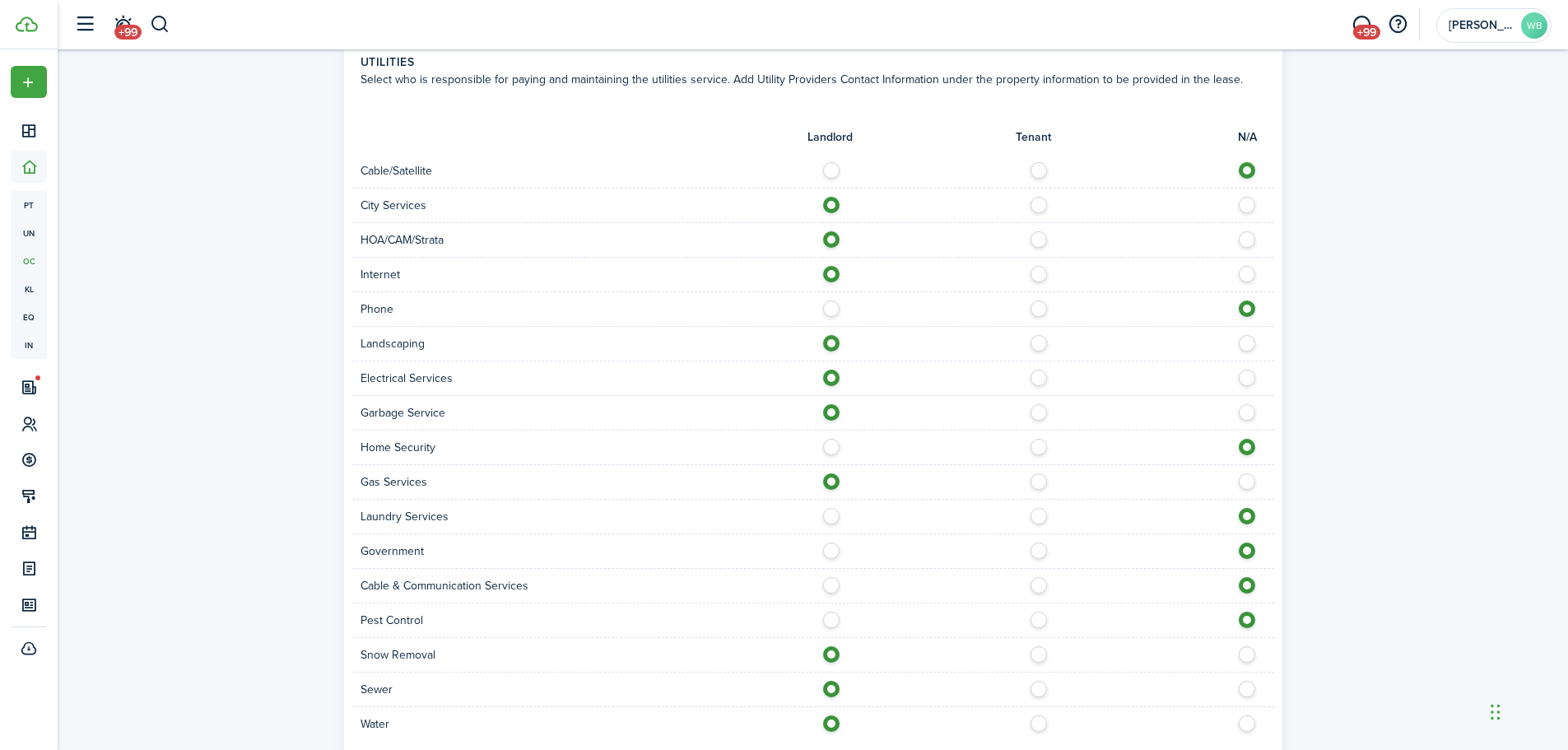
scroll to position [988, 0]
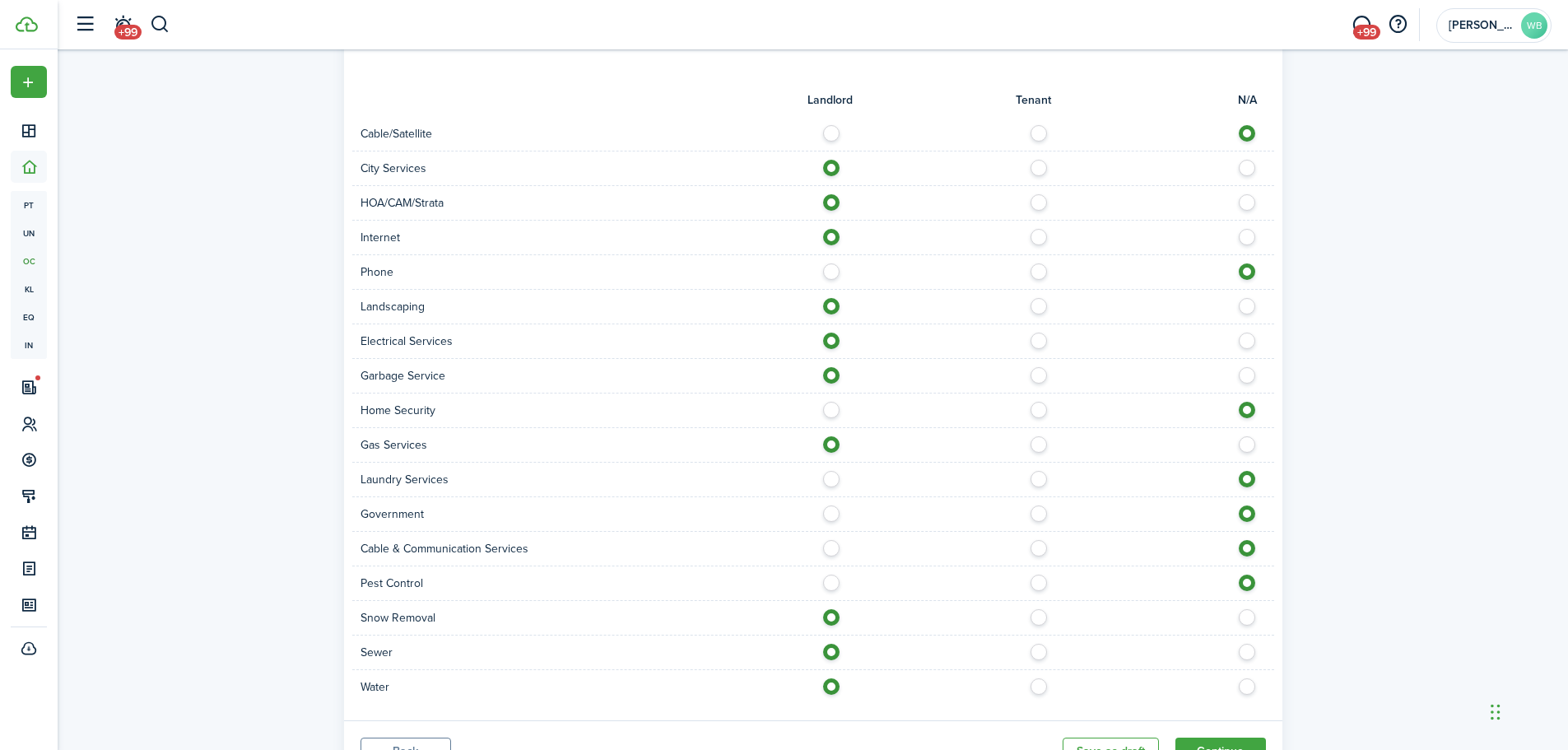
click at [836, 509] on label at bounding box center [836, 510] width 29 height 9
radio input "true"
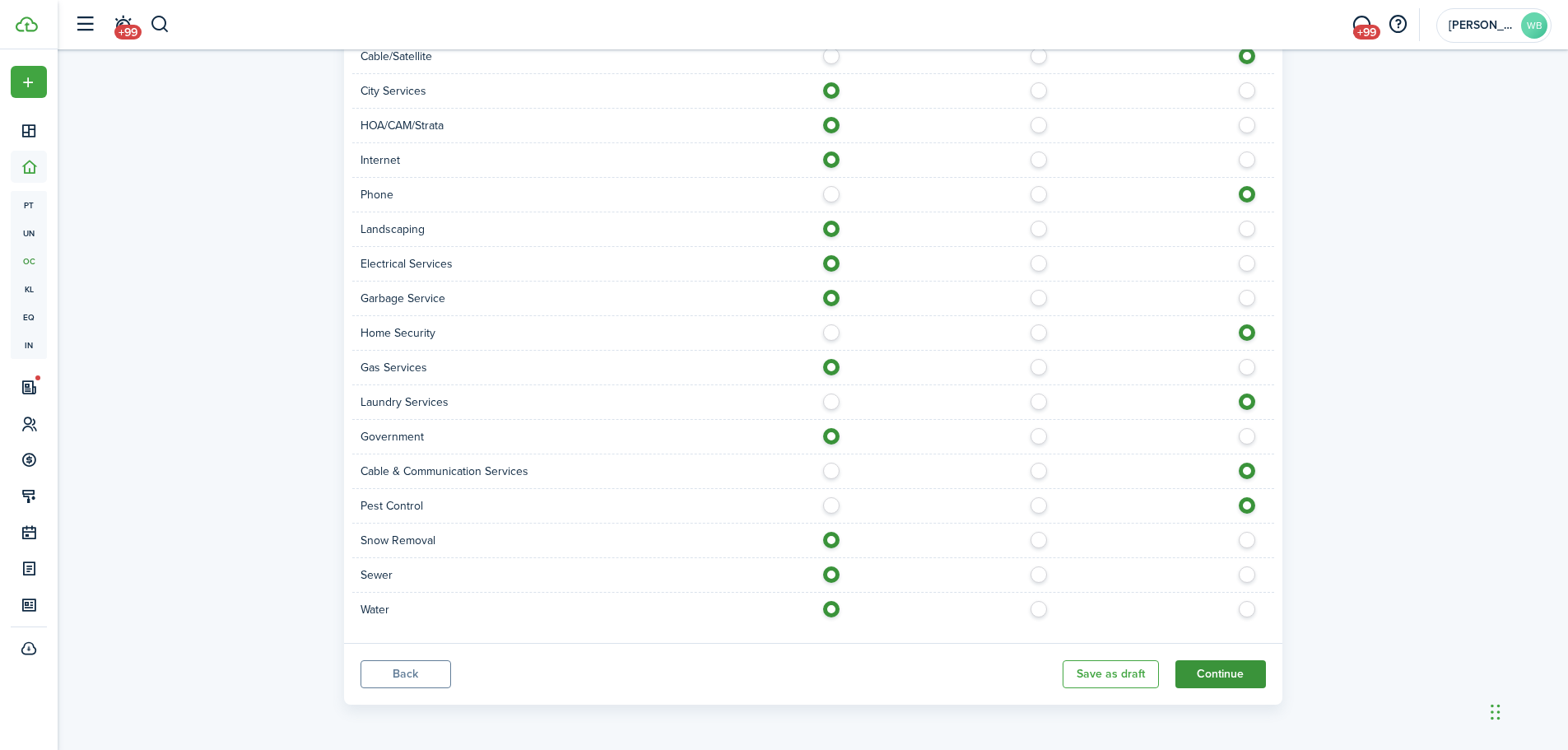
click at [1207, 666] on button "Continue" at bounding box center [1221, 674] width 91 height 28
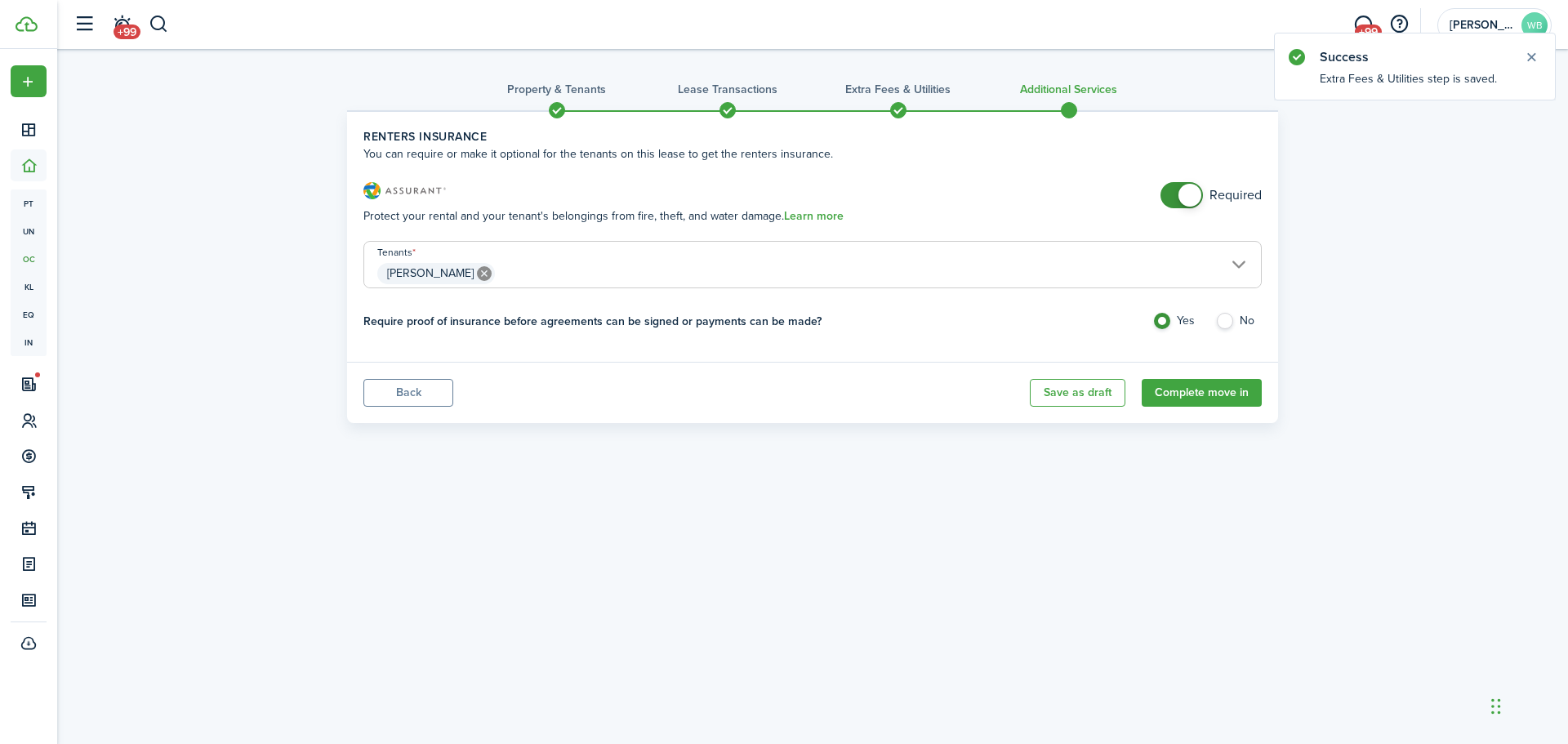
click at [1176, 197] on span at bounding box center [1181, 195] width 16 height 26
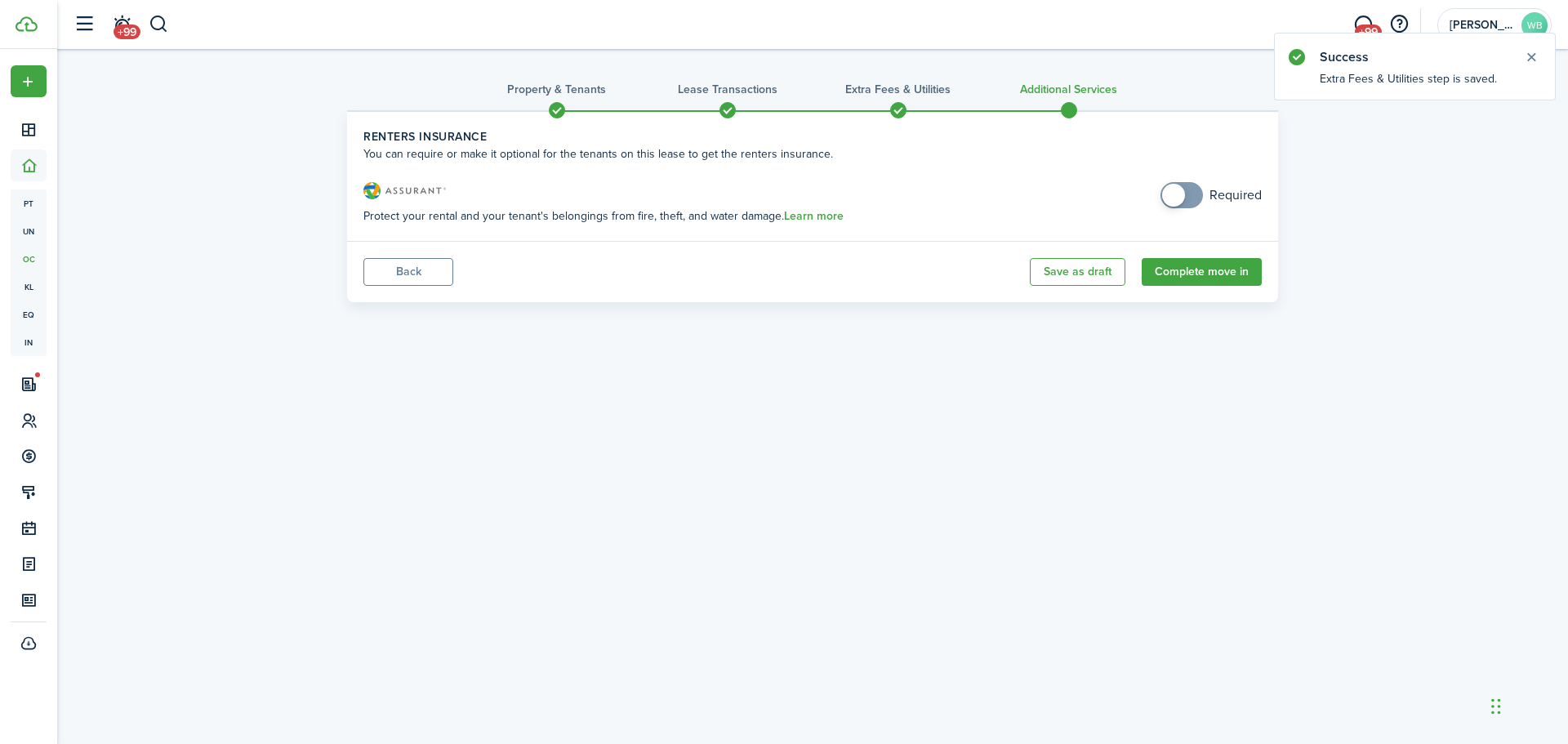
click at [1190, 197] on span at bounding box center [1181, 195] width 16 height 26
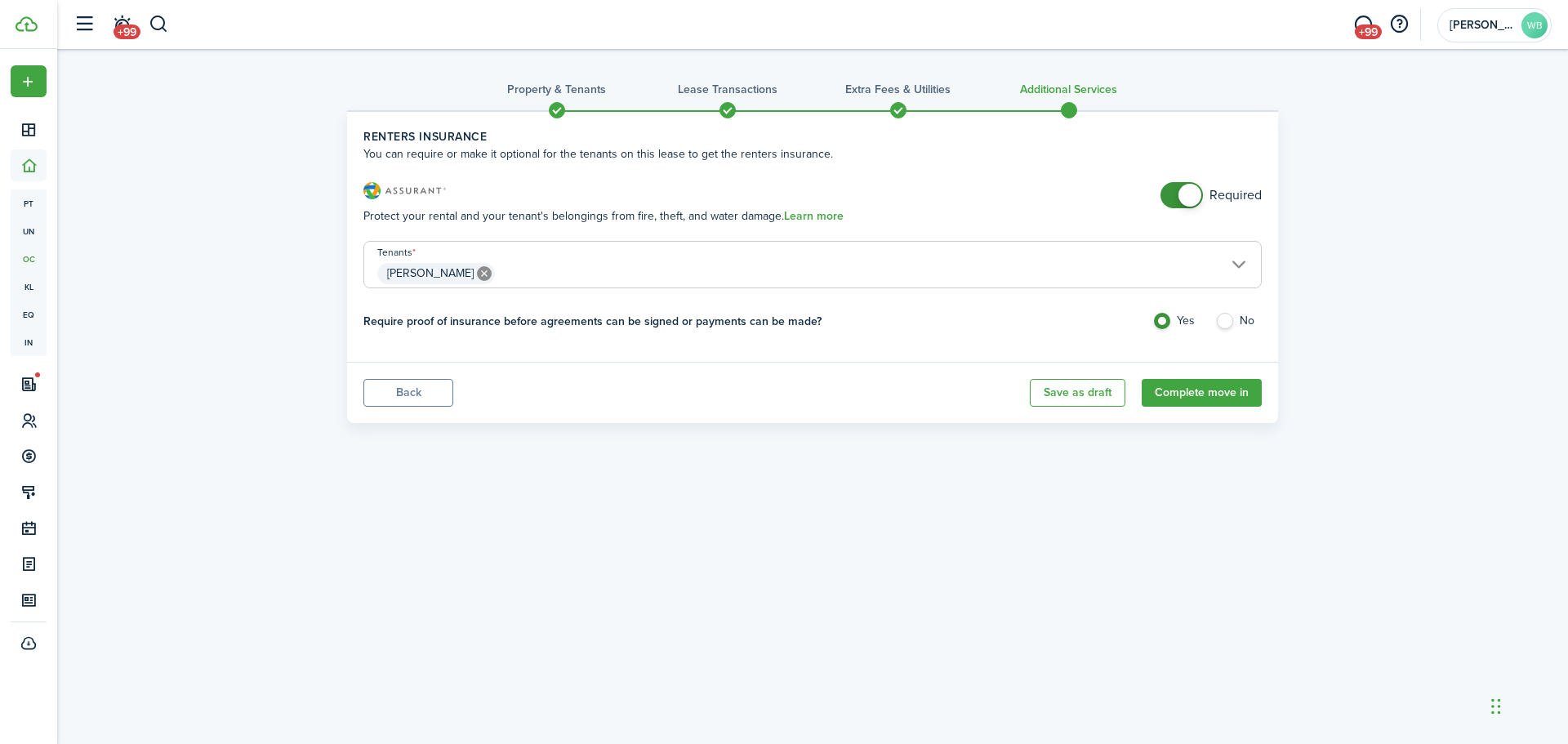
checkbox input "false"
click at [1193, 197] on span at bounding box center [1189, 195] width 23 height 23
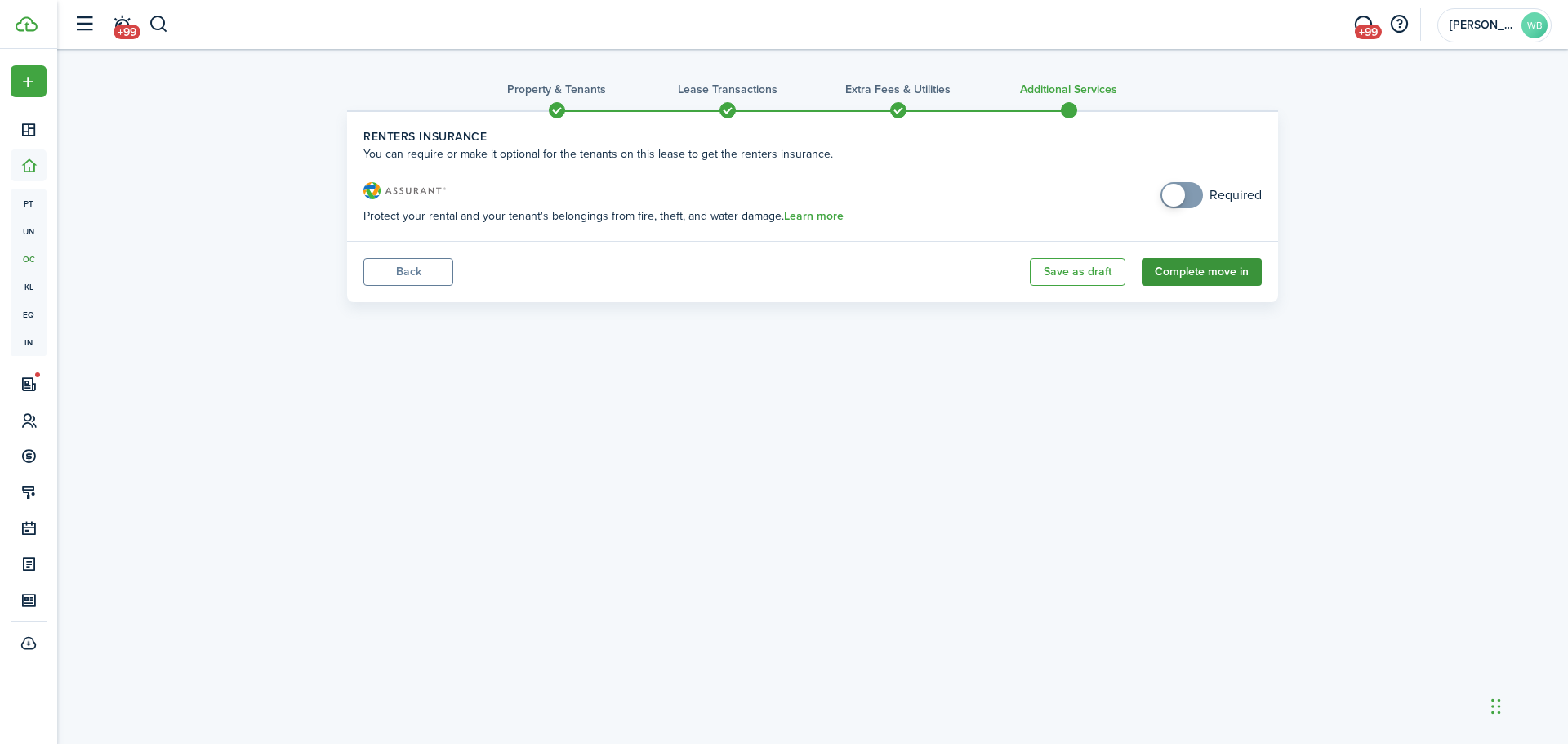
click at [1185, 273] on button "Complete move in" at bounding box center [1201, 272] width 120 height 27
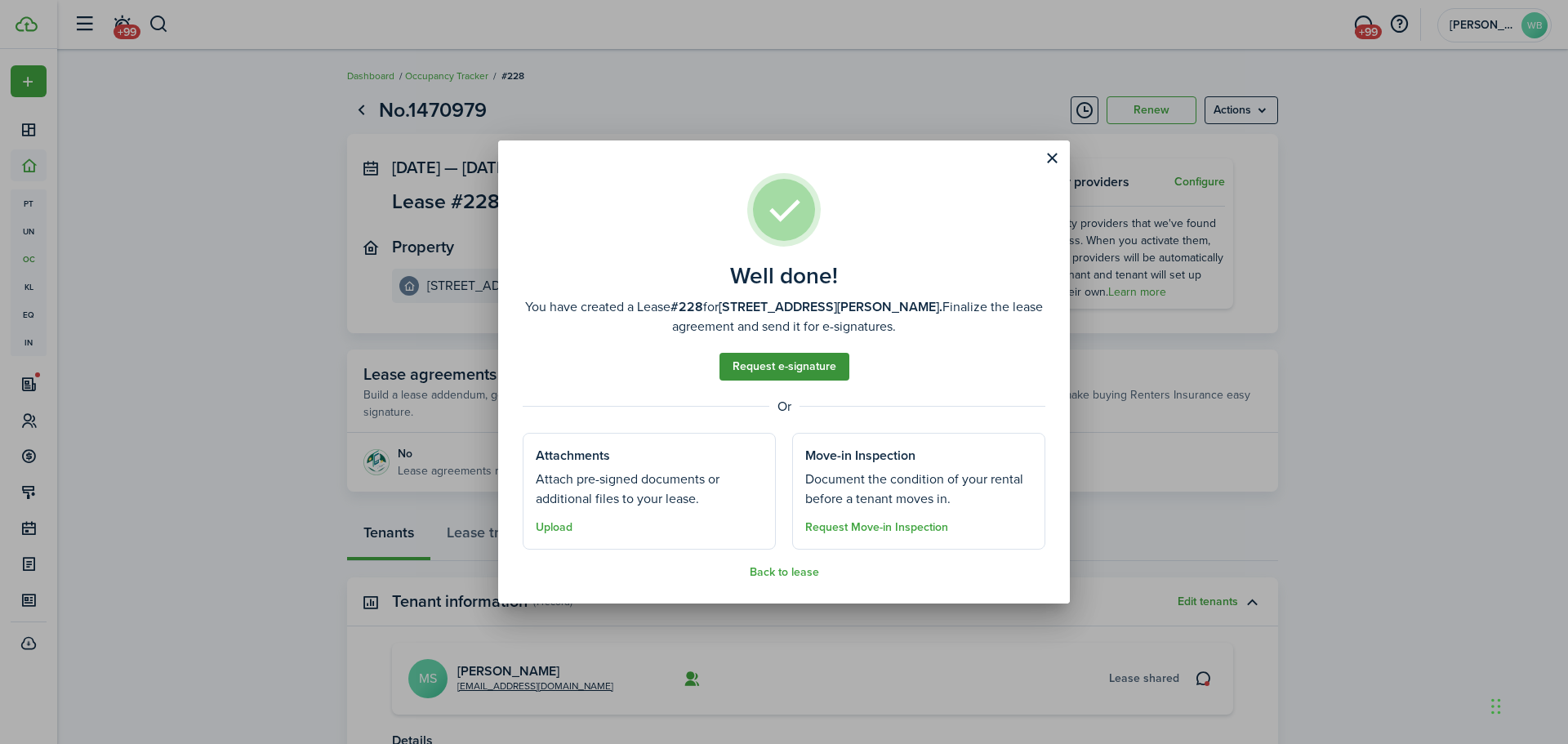
click at [754, 368] on link "Request e-signature" at bounding box center [784, 366] width 129 height 27
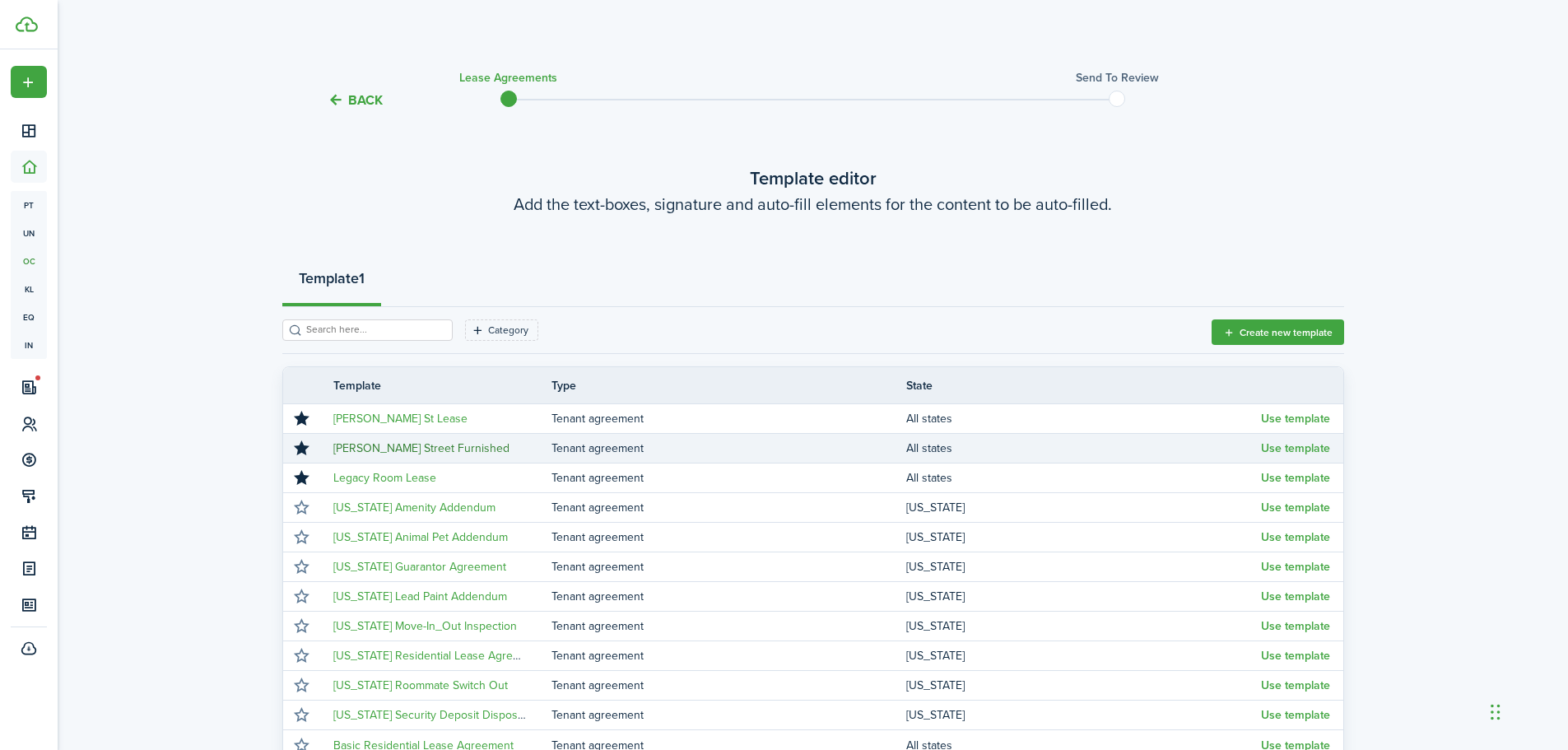
click at [384, 448] on link "[PERSON_NAME] Street Furnished" at bounding box center [422, 448] width 176 height 17
click at [1266, 449] on button "Use template" at bounding box center [1296, 448] width 69 height 13
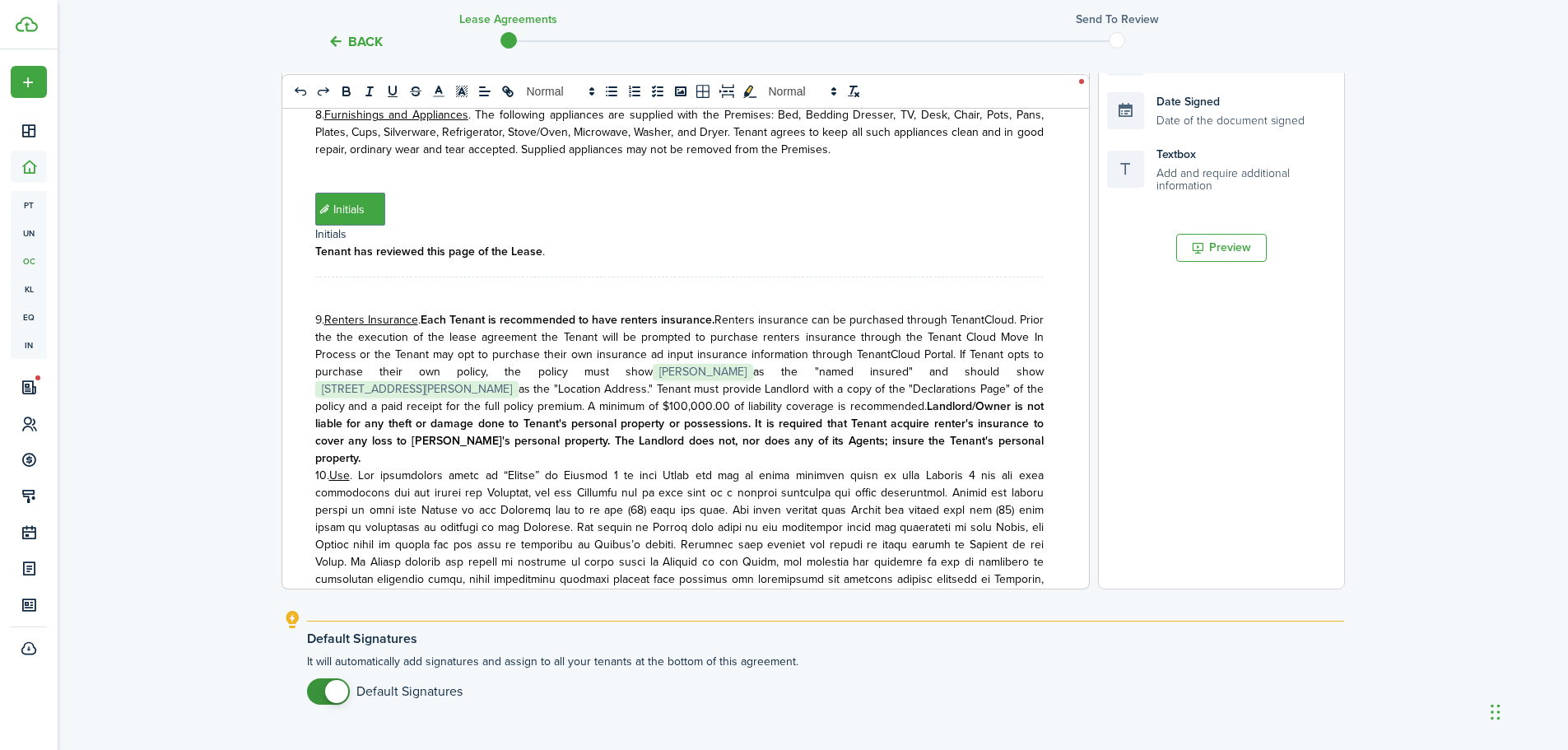
scroll to position [530, 0]
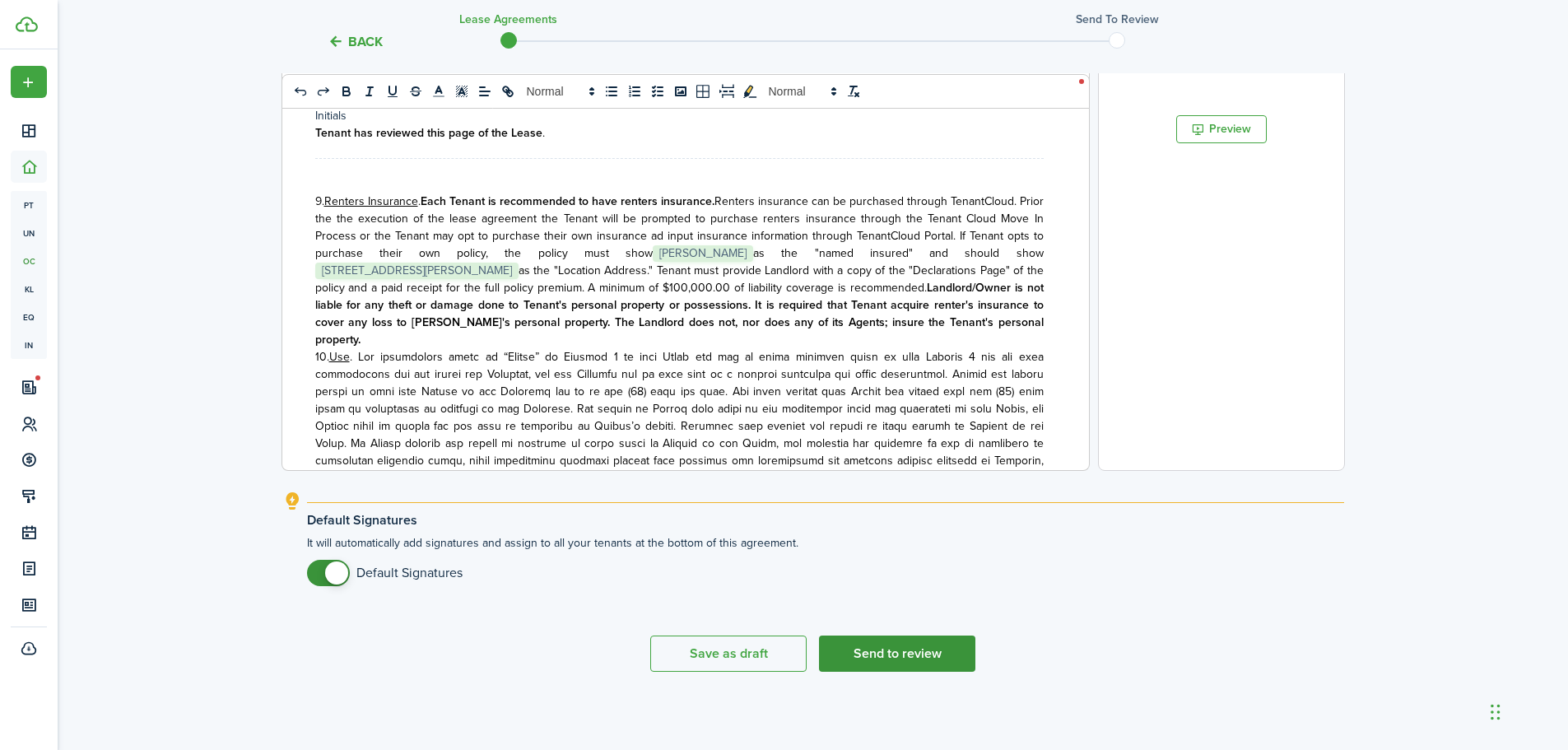
click at [905, 654] on button "Send to review" at bounding box center [897, 653] width 156 height 36
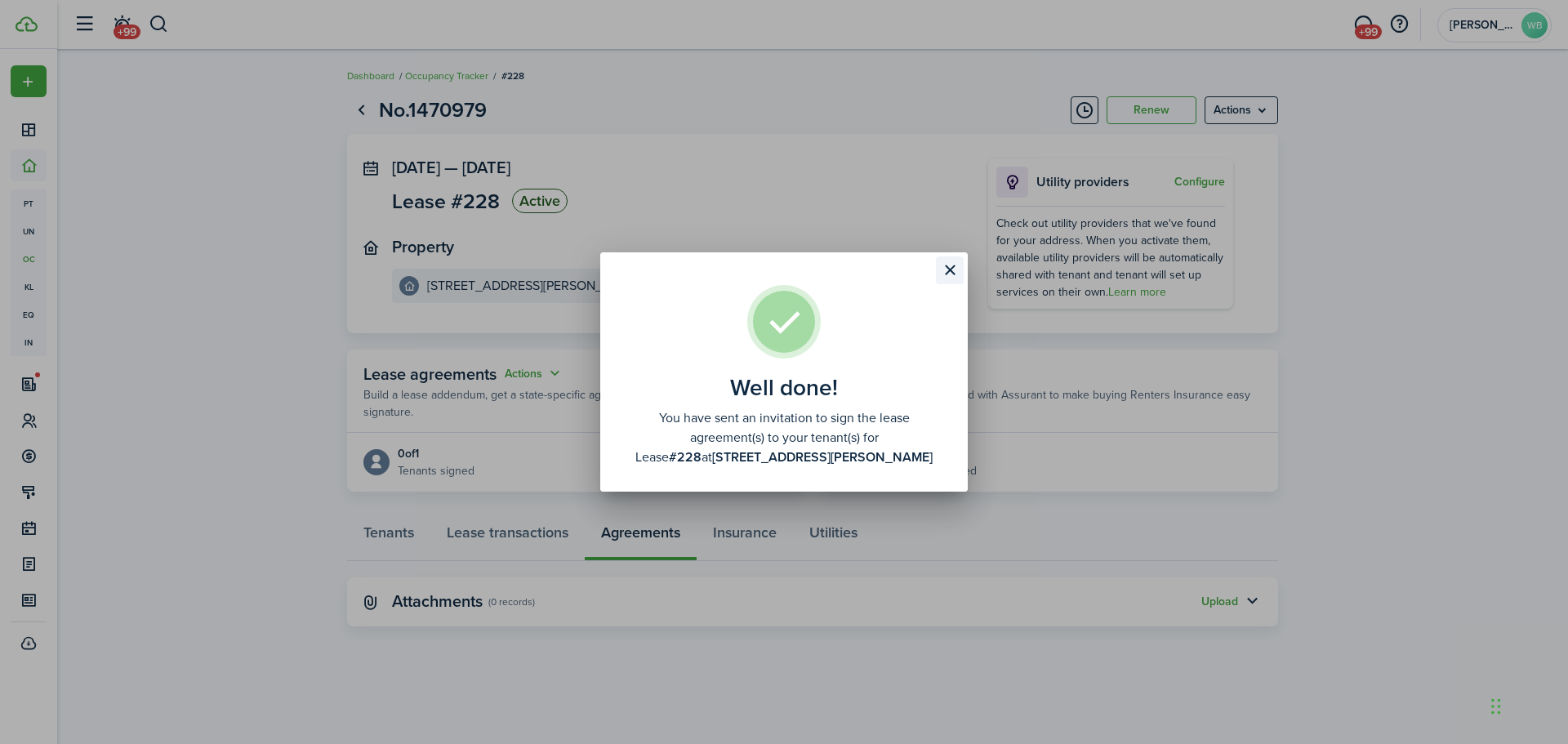
click at [957, 270] on button "Close modal" at bounding box center [949, 270] width 27 height 27
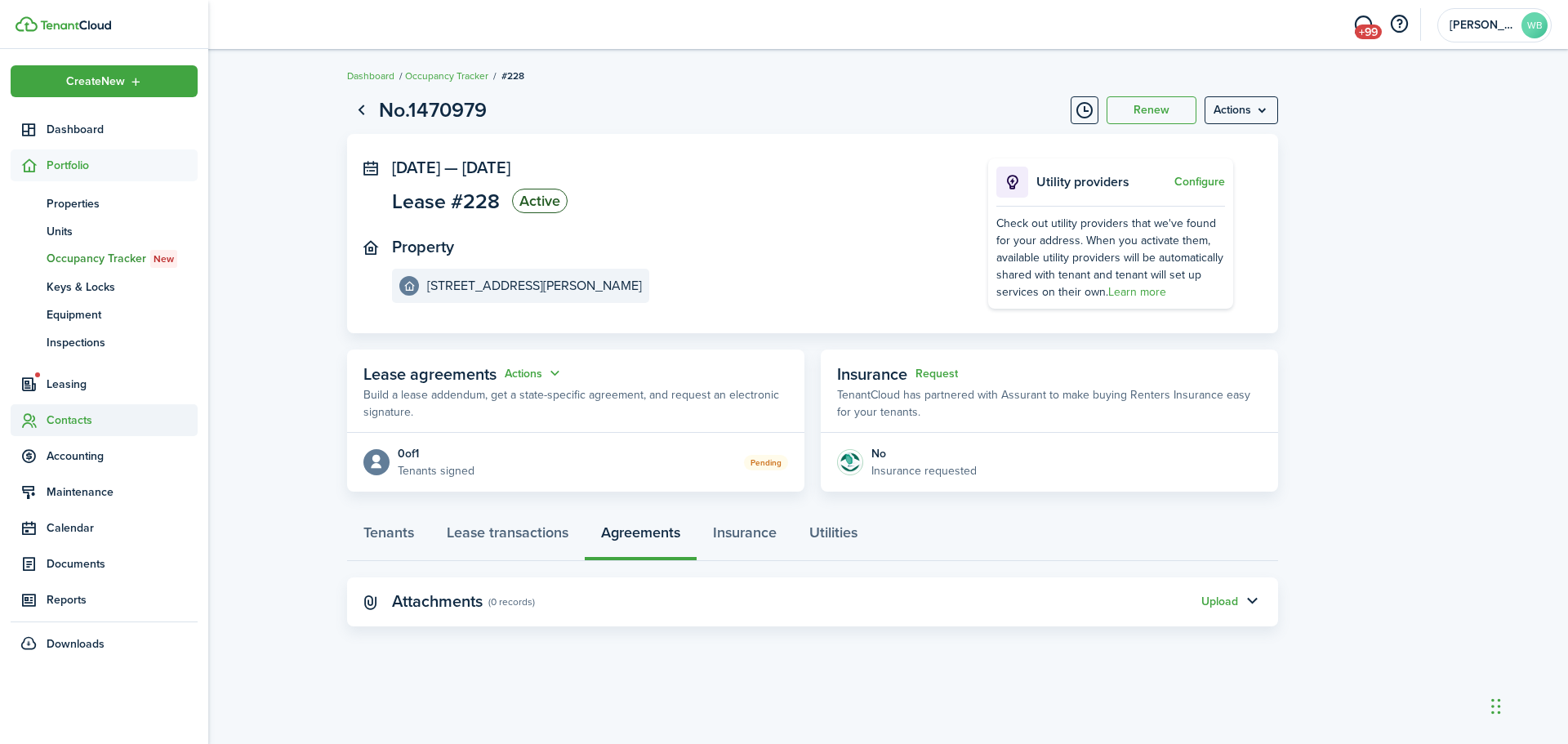
click at [65, 419] on span "Contacts" at bounding box center [122, 420] width 151 height 17
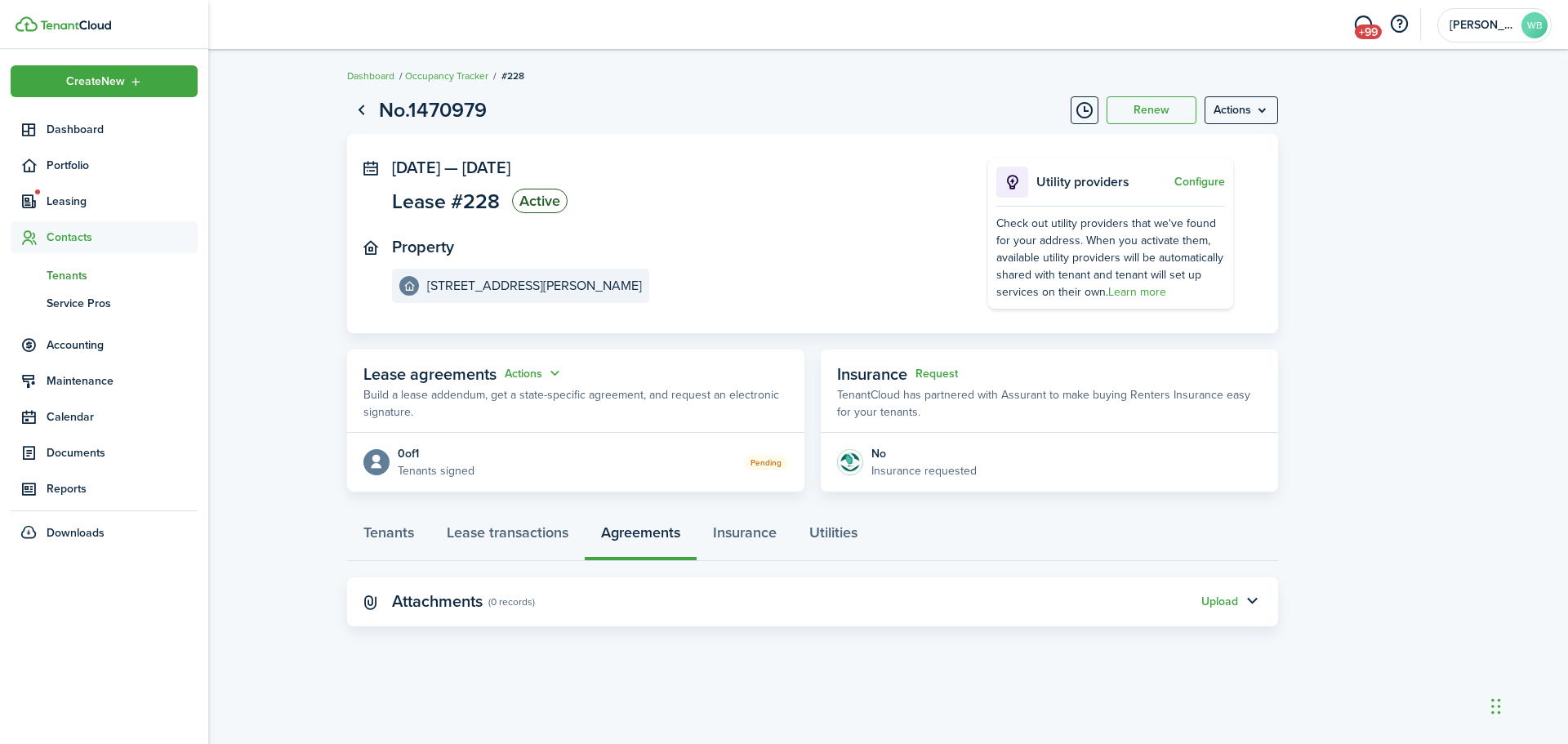
click at [61, 274] on span "Tenants" at bounding box center [122, 275] width 151 height 17
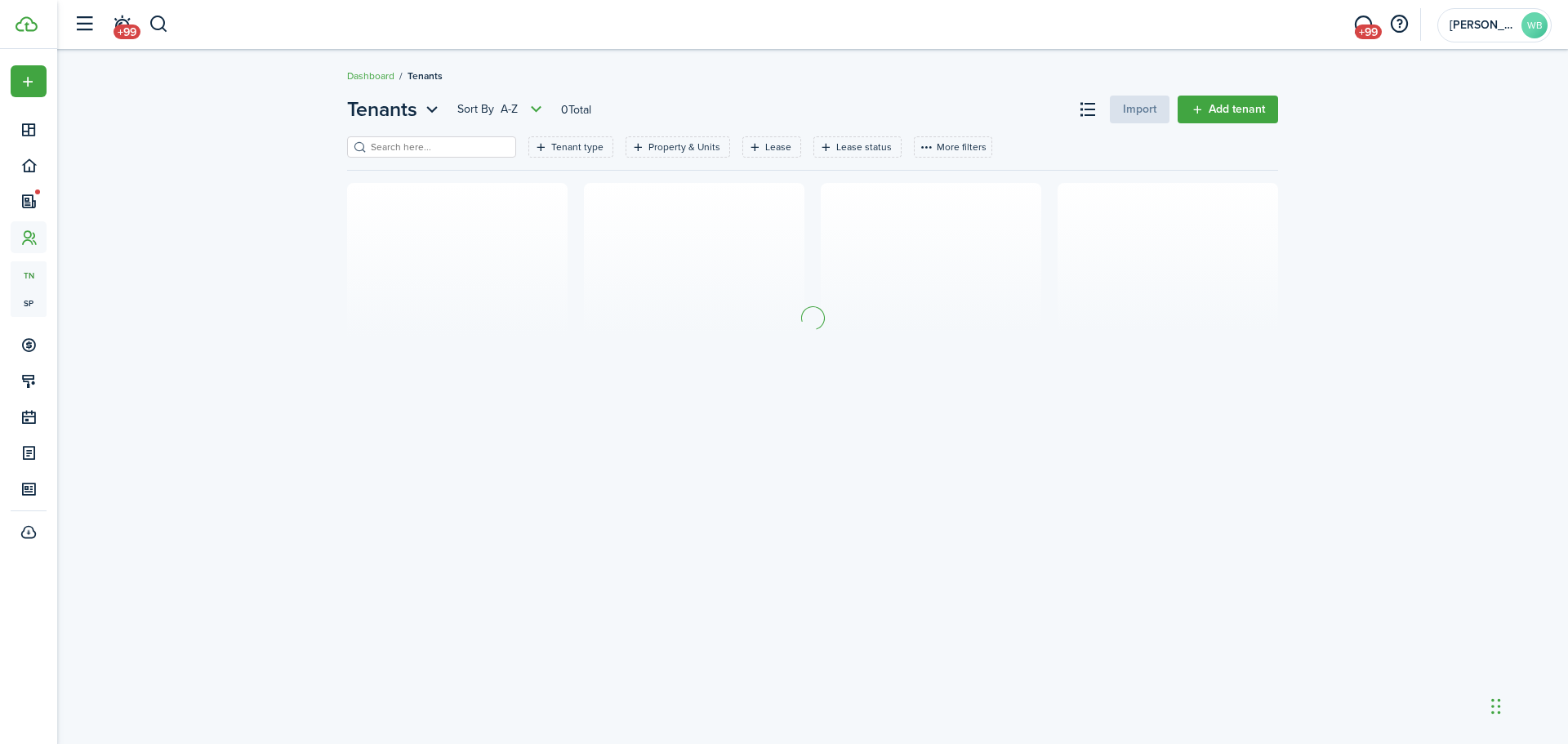
click at [400, 150] on input "search" at bounding box center [439, 147] width 144 height 15
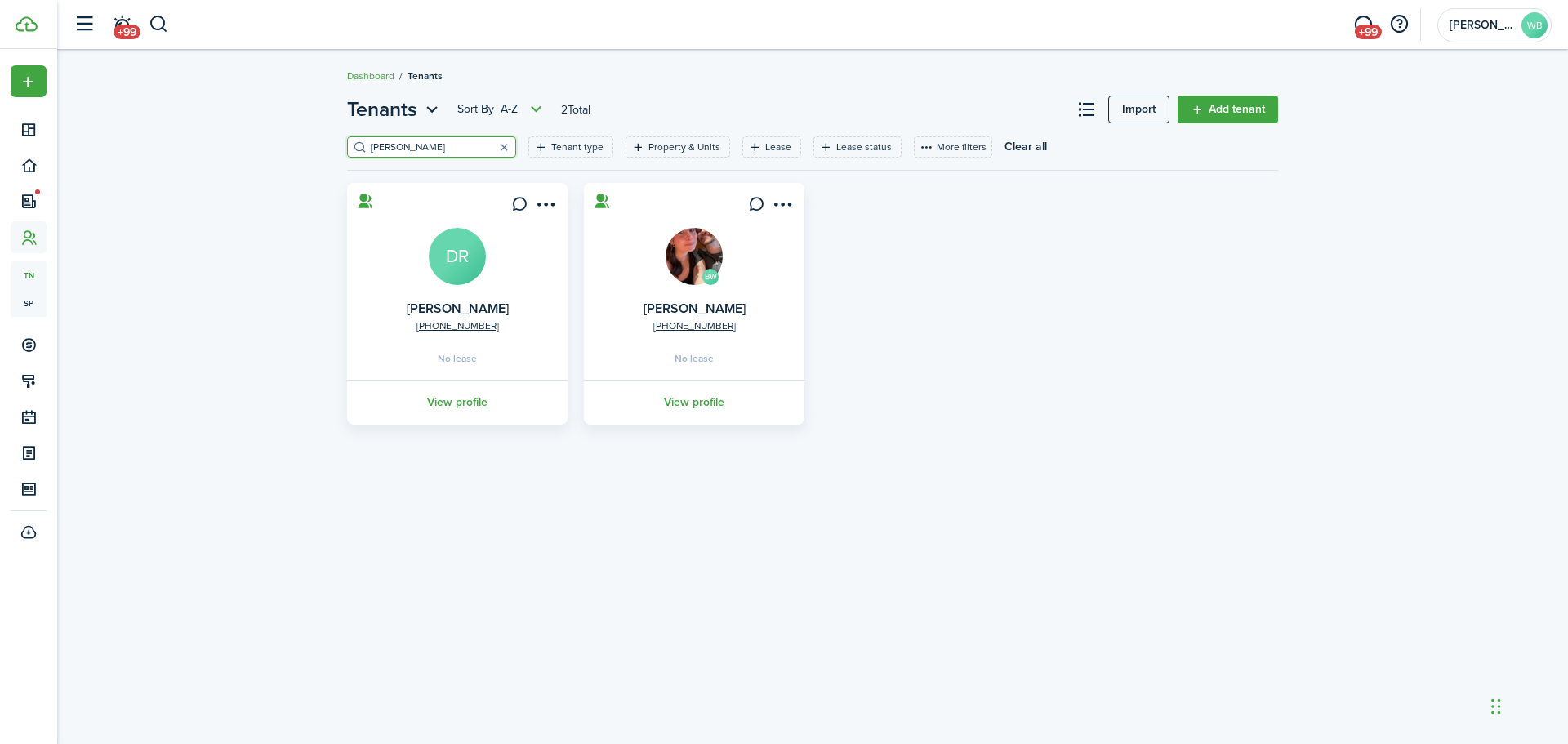
drag, startPoint x: 393, startPoint y: 144, endPoint x: 340, endPoint y: 153, distance: 53.8
click at [344, 149] on div "Tenants Sort by A-Z 2 Total Import Add tenant [PERSON_NAME] type Property & Uni…" at bounding box center [812, 259] width 947 height 330
type input "angel"
click at [467, 406] on link "View profile" at bounding box center [457, 410] width 225 height 45
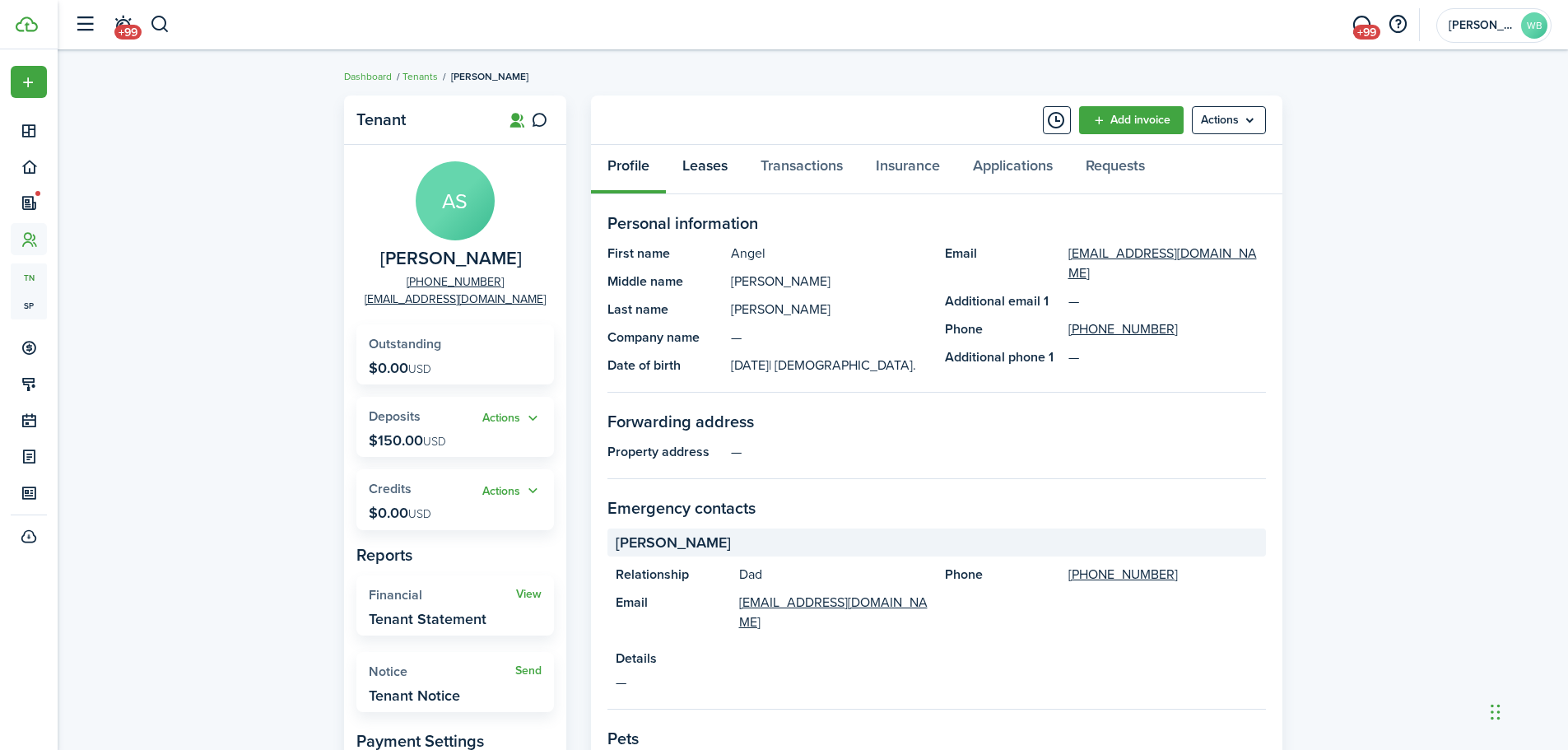
click at [712, 164] on link "Leases" at bounding box center [705, 169] width 78 height 49
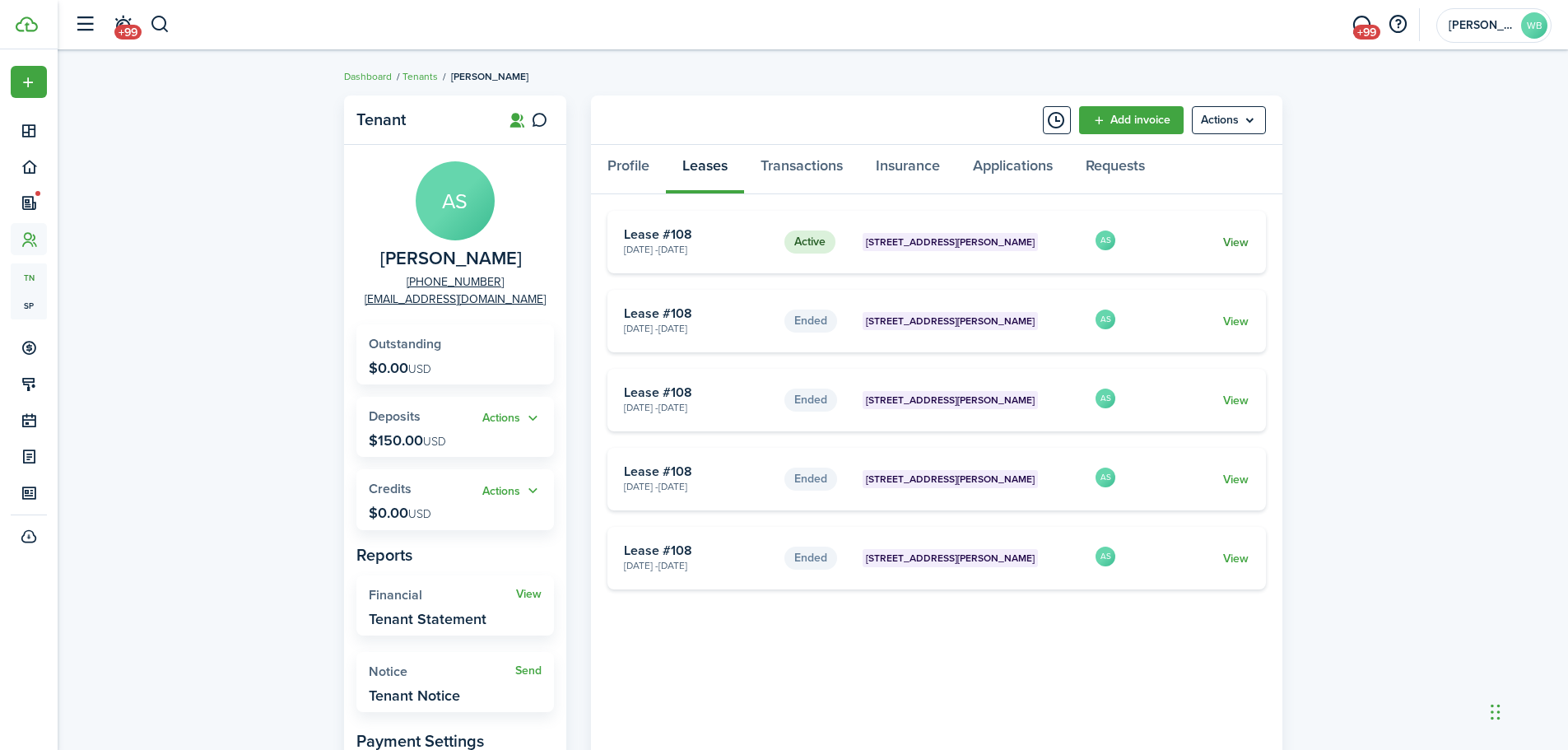
click at [1228, 240] on link "View" at bounding box center [1236, 242] width 26 height 17
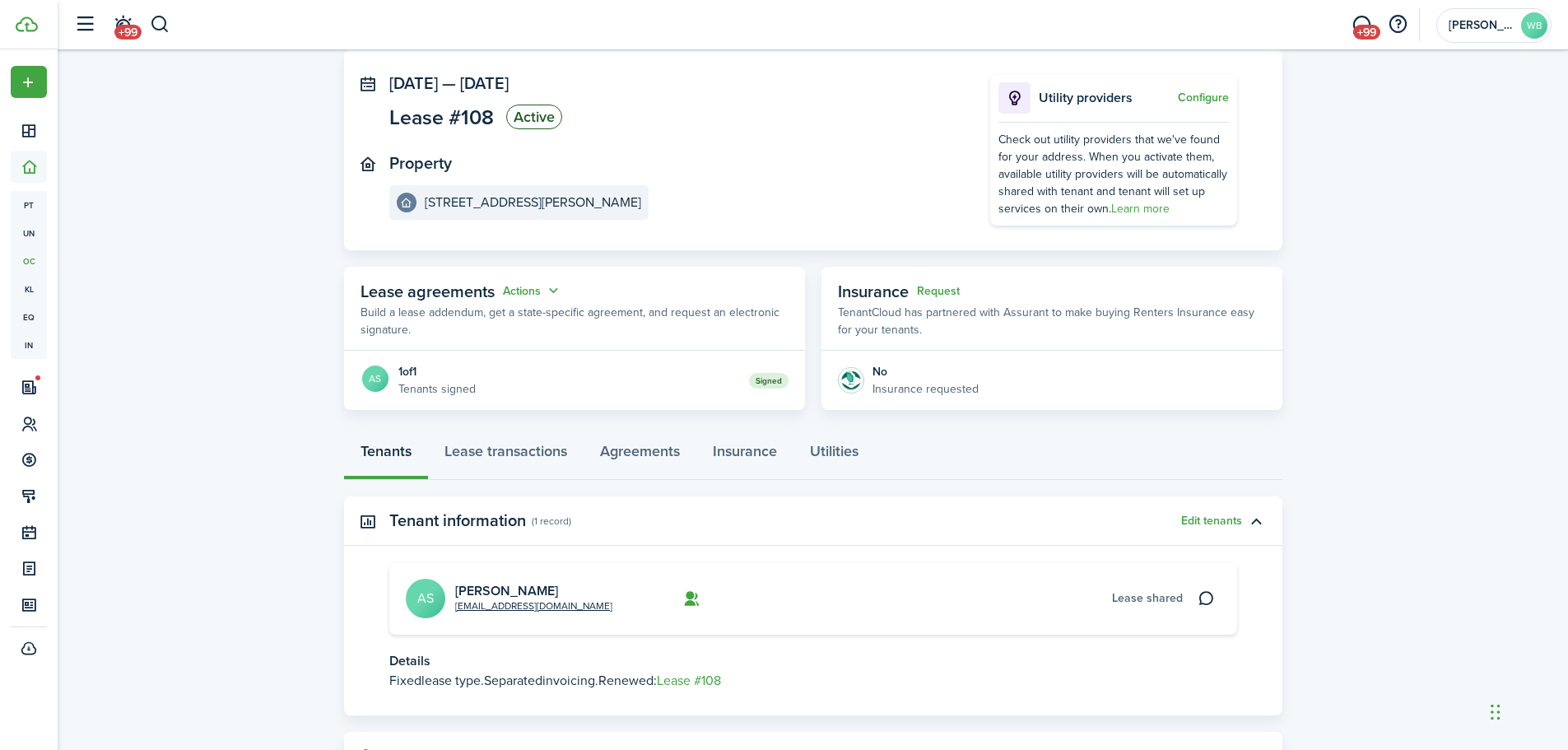
scroll to position [162, 0]
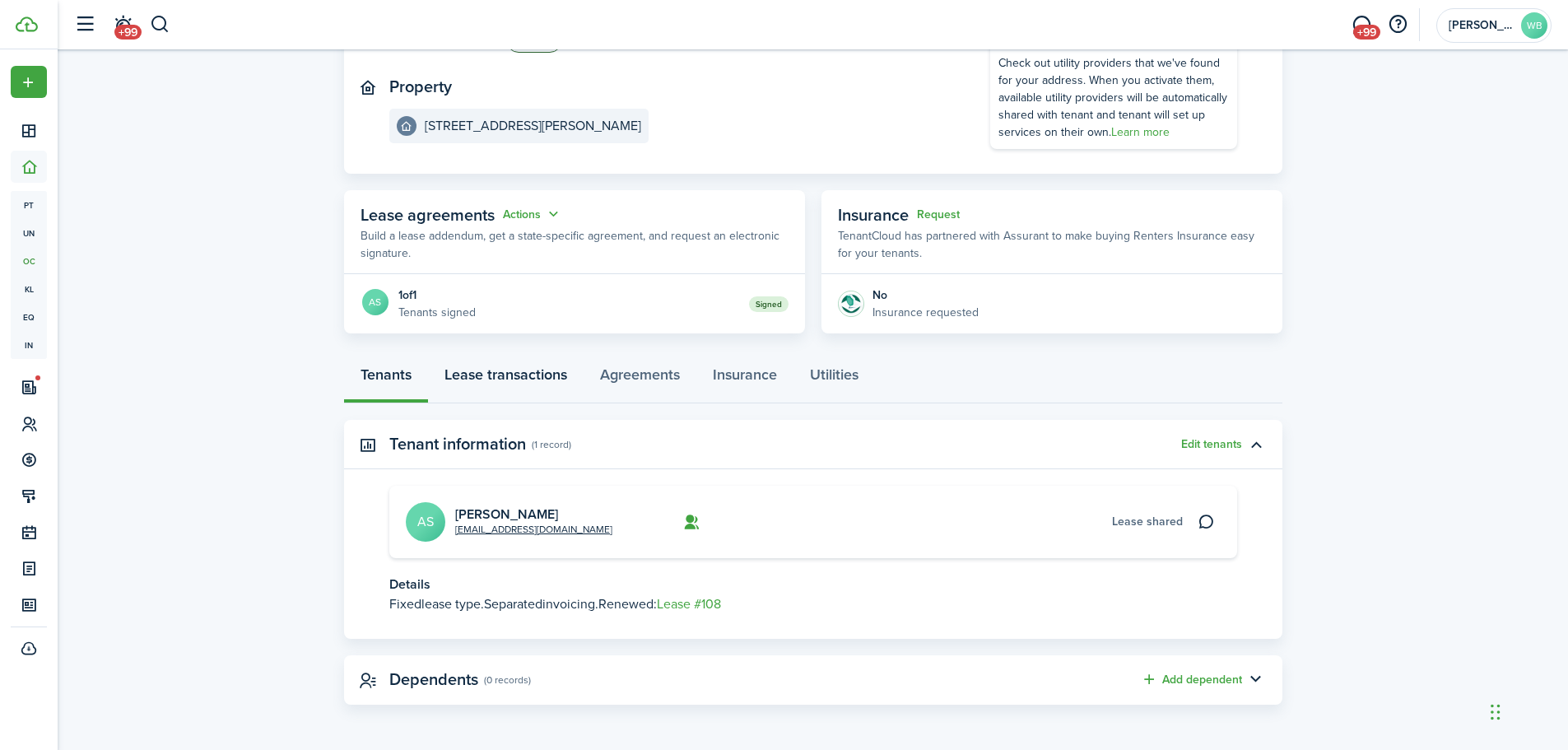
click at [528, 380] on link "Lease transactions" at bounding box center [506, 378] width 156 height 49
